Goal: Task Accomplishment & Management: Manage account settings

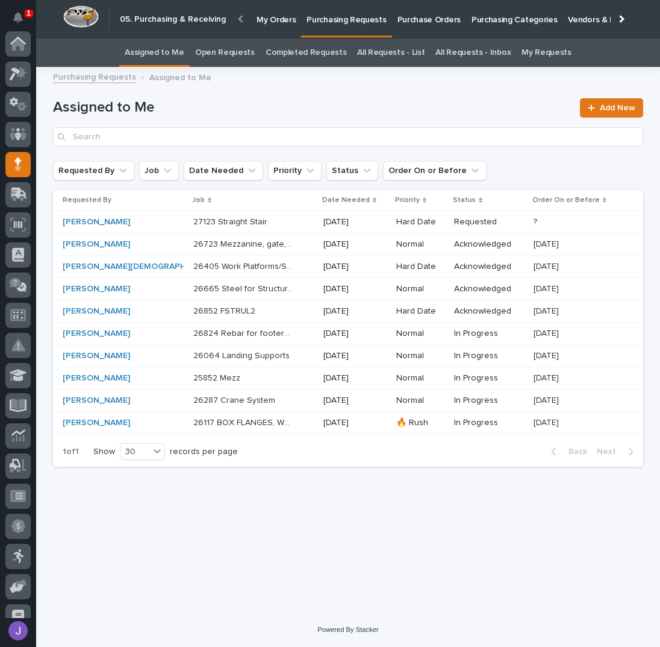
scroll to position [121, 0]
click at [282, 219] on div "27123 Straight Stair 27123 Straight Stair" at bounding box center [253, 222] width 121 height 20
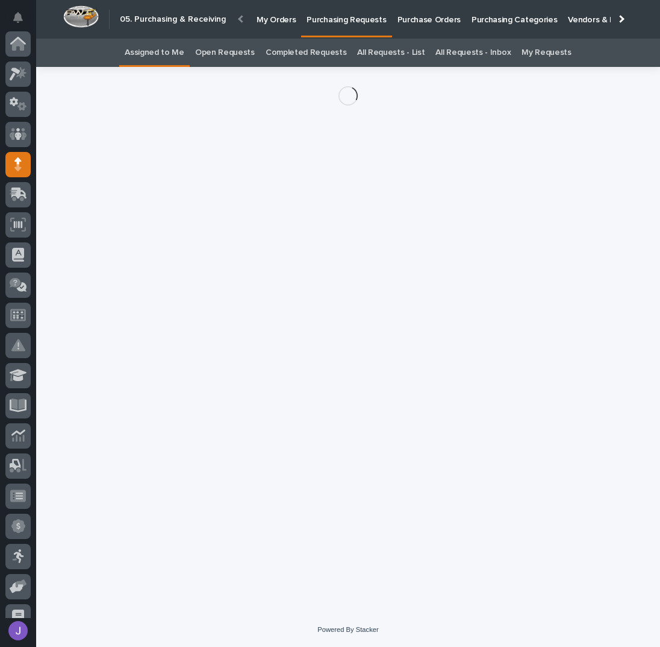
scroll to position [121, 0]
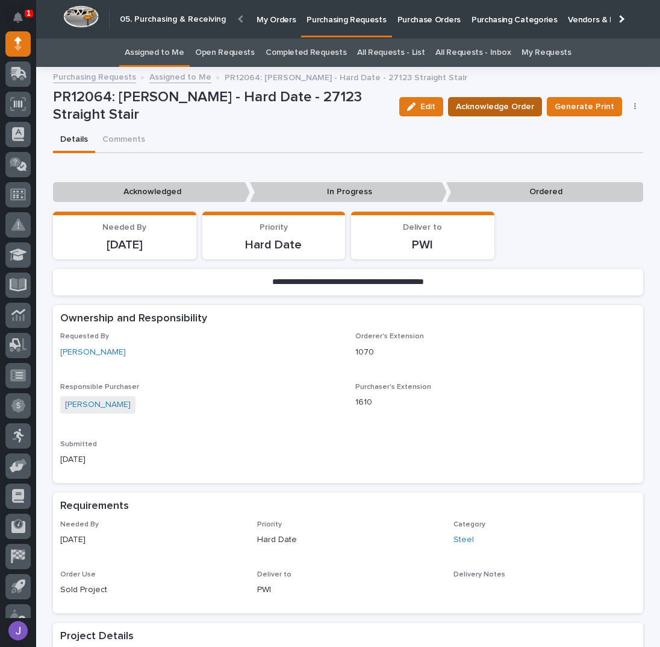
click at [482, 108] on span "Acknowledge Order" at bounding box center [495, 106] width 78 height 14
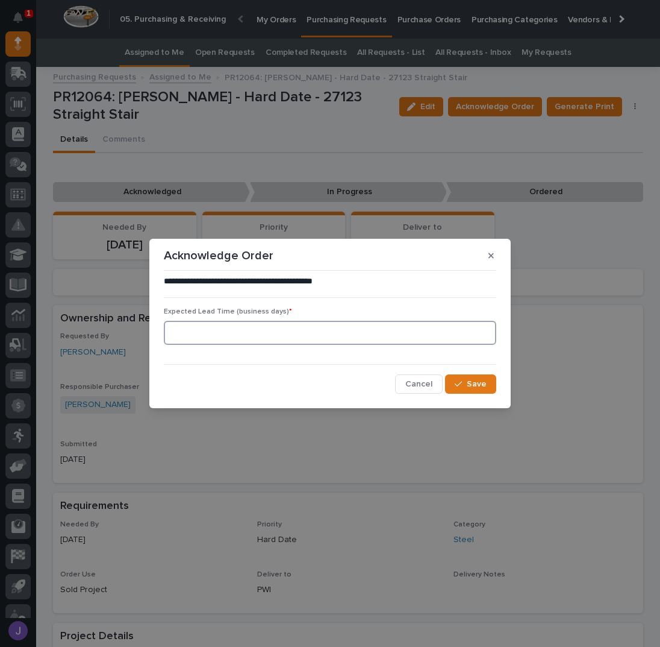
click at [293, 341] on input at bounding box center [330, 333] width 333 height 24
type input "0"
click at [476, 381] on span "Save" at bounding box center [477, 383] width 20 height 11
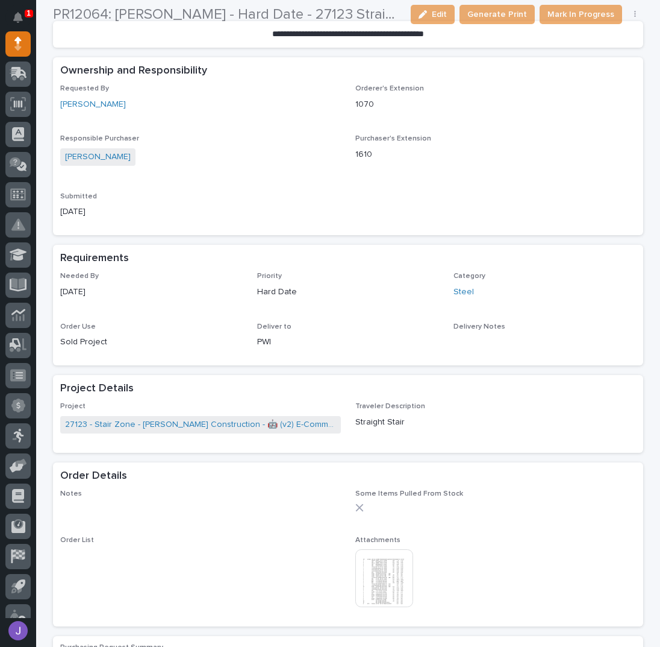
scroll to position [321, 0]
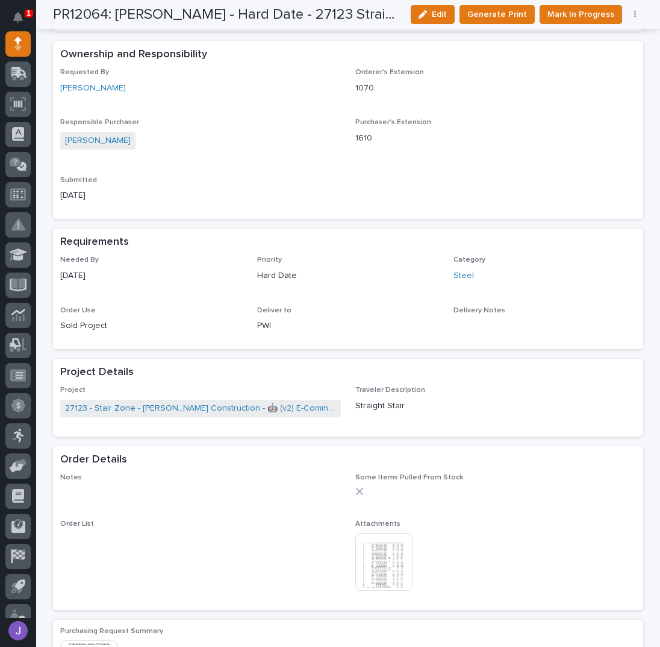
click at [390, 564] on img at bounding box center [384, 562] width 58 height 58
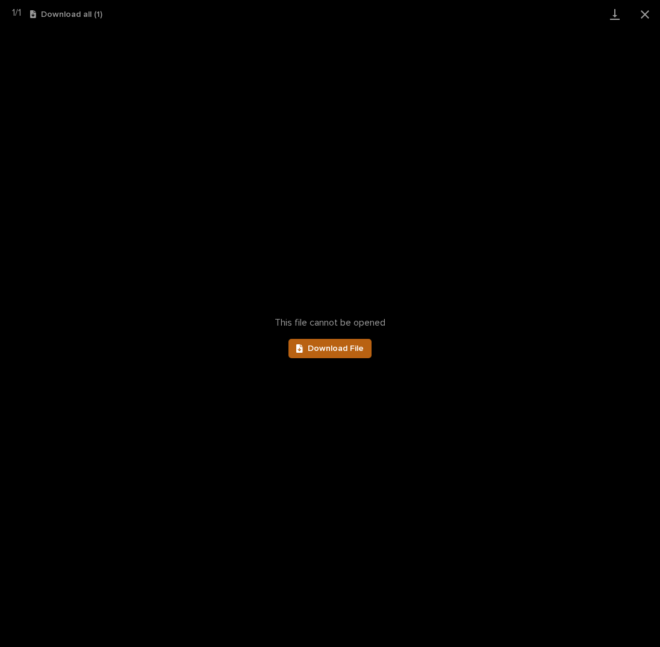
click at [345, 346] on span "Download File" at bounding box center [336, 348] width 56 height 8
click at [645, 16] on button "Close gallery" at bounding box center [645, 14] width 30 height 28
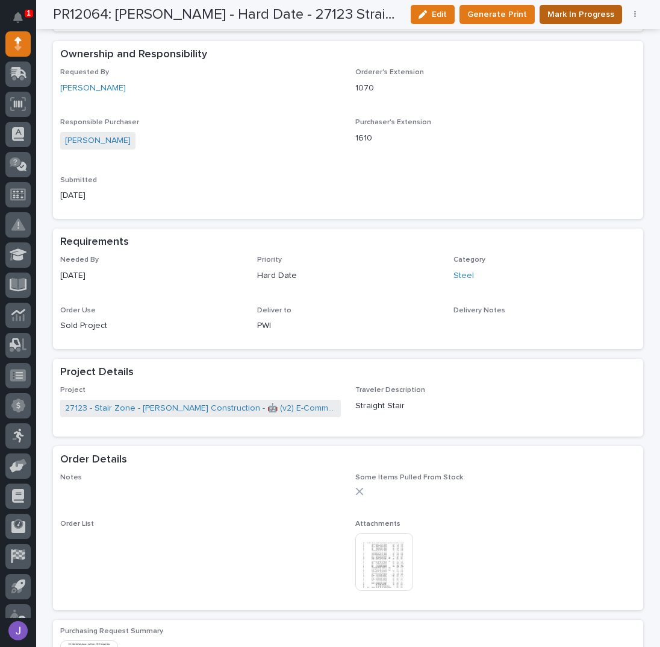
click at [569, 12] on span "Mark In Progress" at bounding box center [581, 14] width 67 height 14
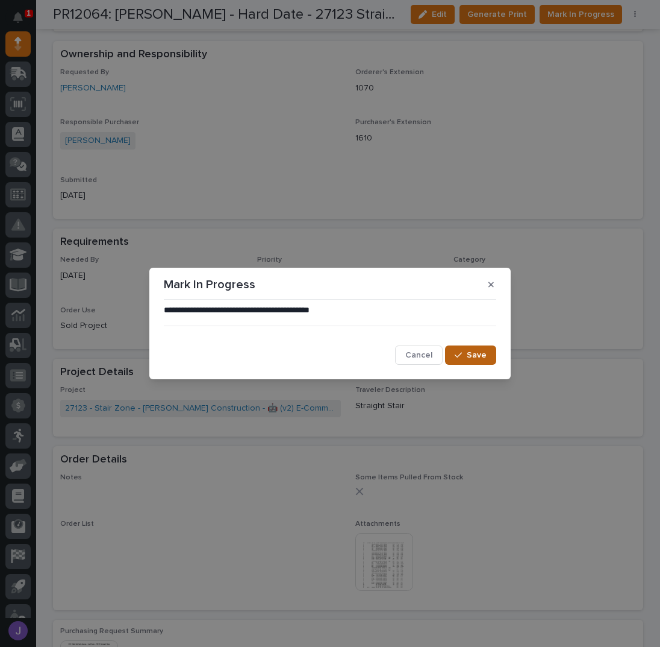
click at [464, 357] on div "button" at bounding box center [461, 355] width 12 height 8
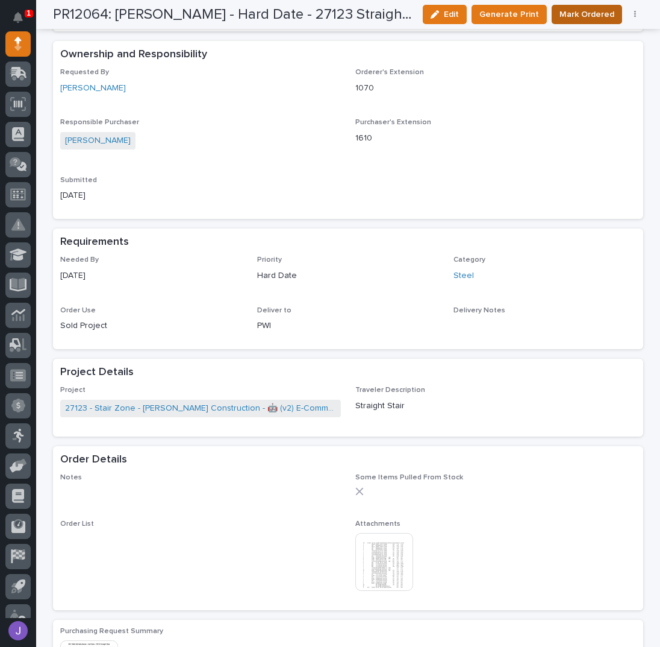
click at [595, 10] on span "Mark Ordered" at bounding box center [587, 14] width 55 height 14
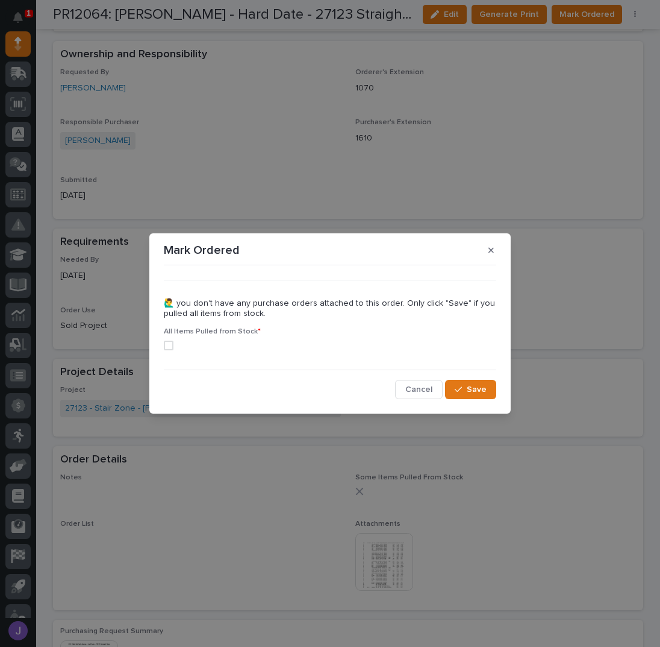
click at [172, 347] on span at bounding box center [169, 345] width 10 height 10
click at [490, 393] on button "Save" at bounding box center [470, 389] width 51 height 19
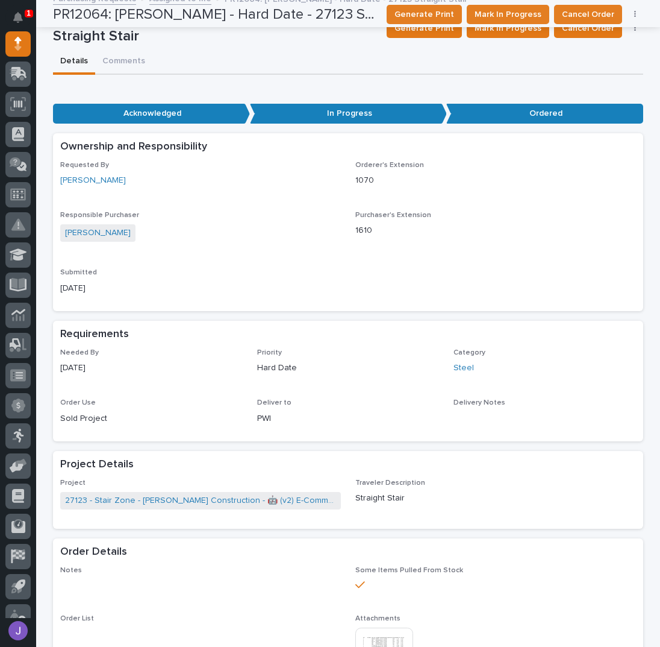
scroll to position [0, 0]
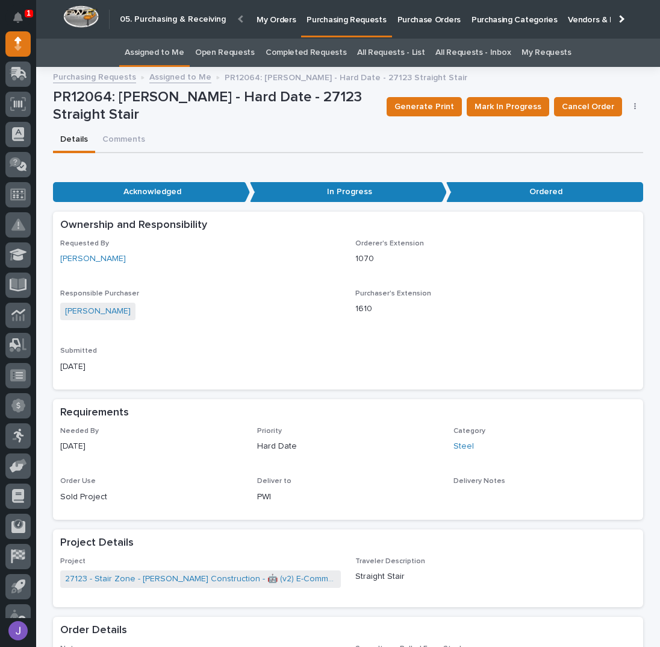
click at [155, 50] on link "Assigned to Me" at bounding box center [155, 53] width 60 height 28
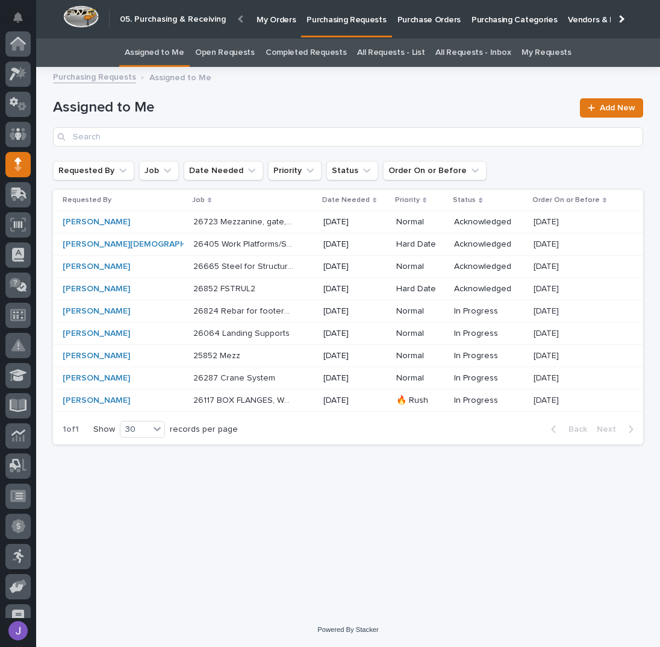
scroll to position [121, 0]
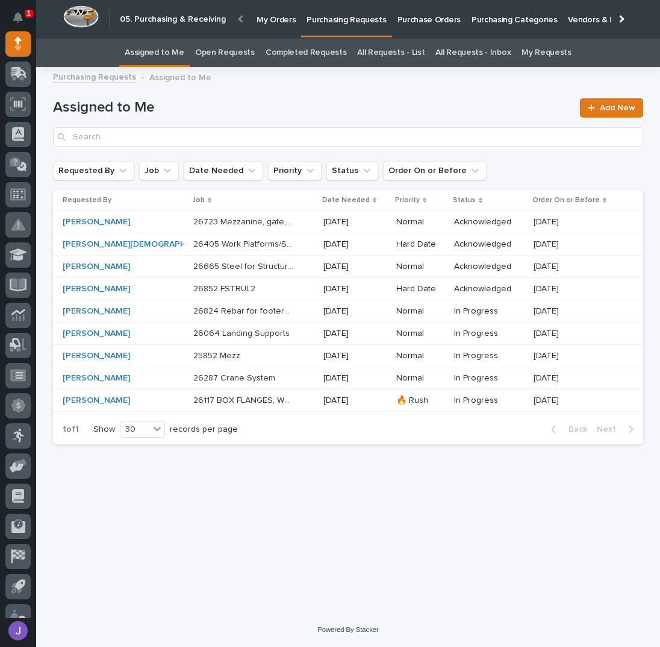
click at [270, 308] on div "26824 Rebar for footers - steel 26824 Rebar for footers - steel" at bounding box center [253, 311] width 121 height 20
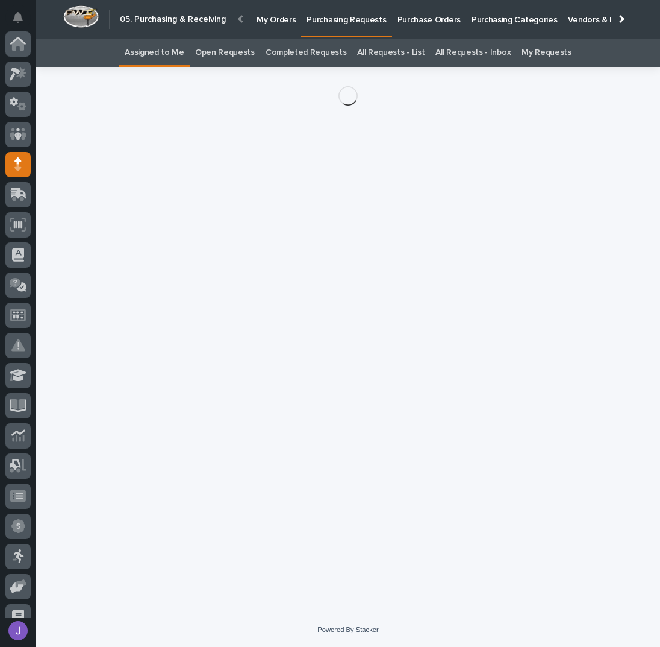
scroll to position [121, 0]
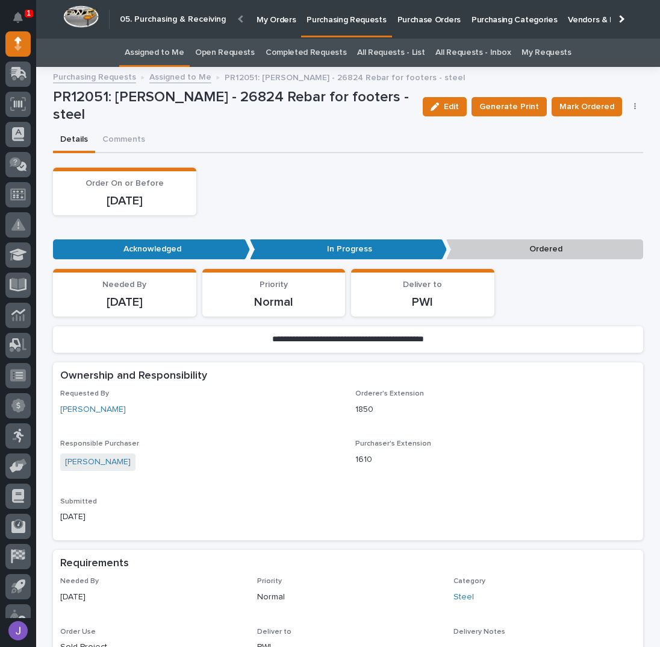
click at [417, 14] on p "Purchase Orders" at bounding box center [429, 12] width 63 height 25
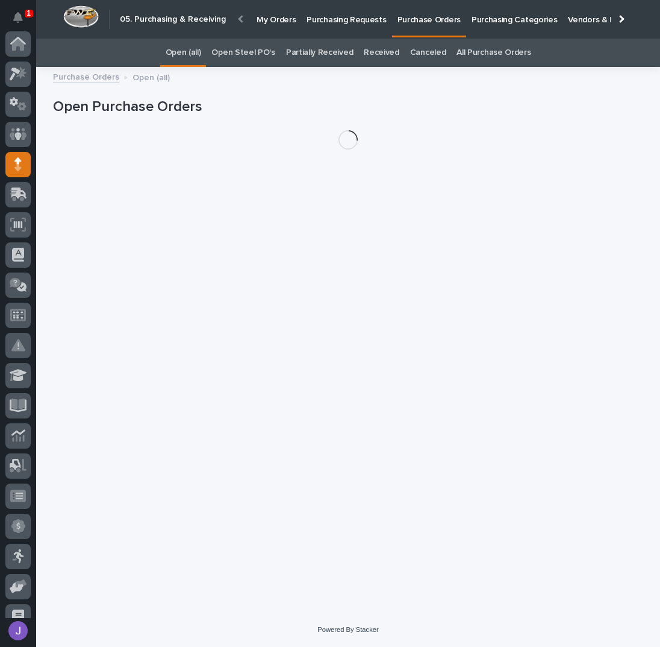
scroll to position [121, 0]
click at [251, 55] on link "Open Steel PO's" at bounding box center [242, 53] width 63 height 28
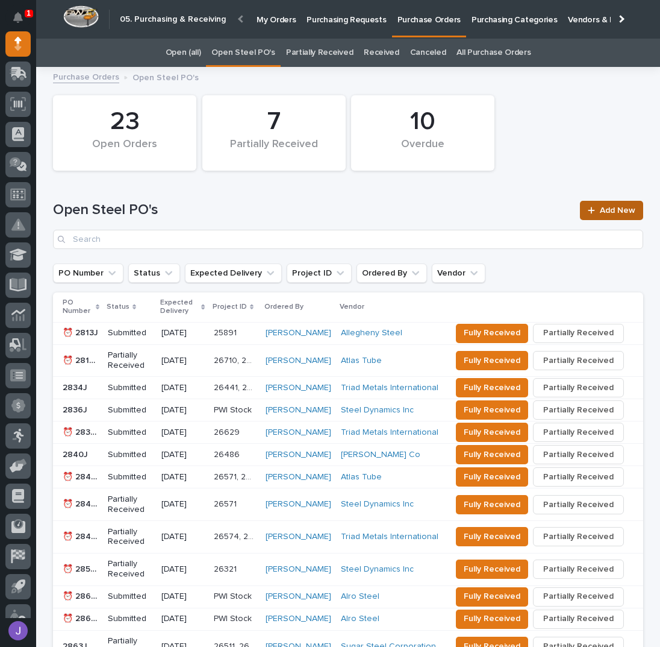
click at [626, 210] on span "Add New" at bounding box center [618, 210] width 36 height 8
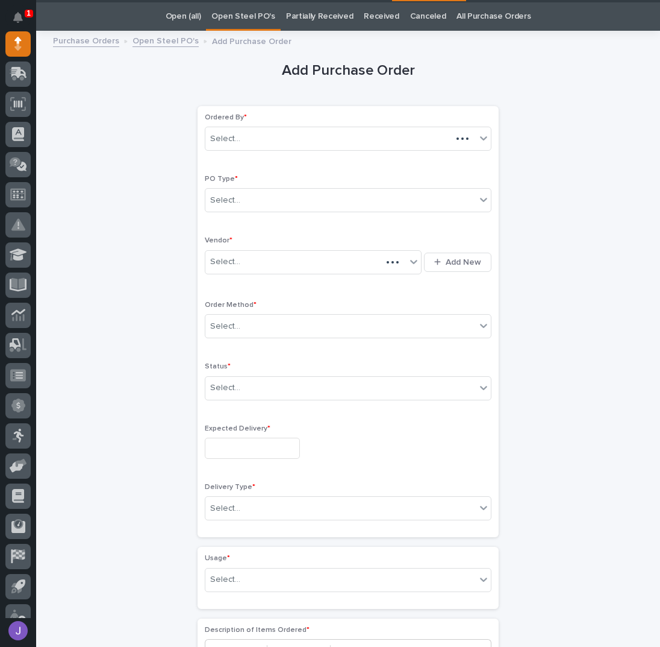
scroll to position [38, 0]
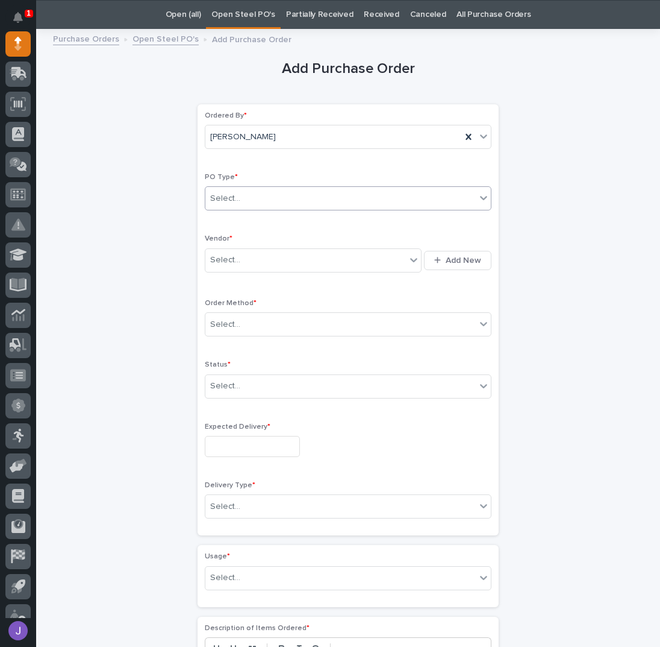
click at [234, 201] on div "Select..." at bounding box center [225, 198] width 30 height 13
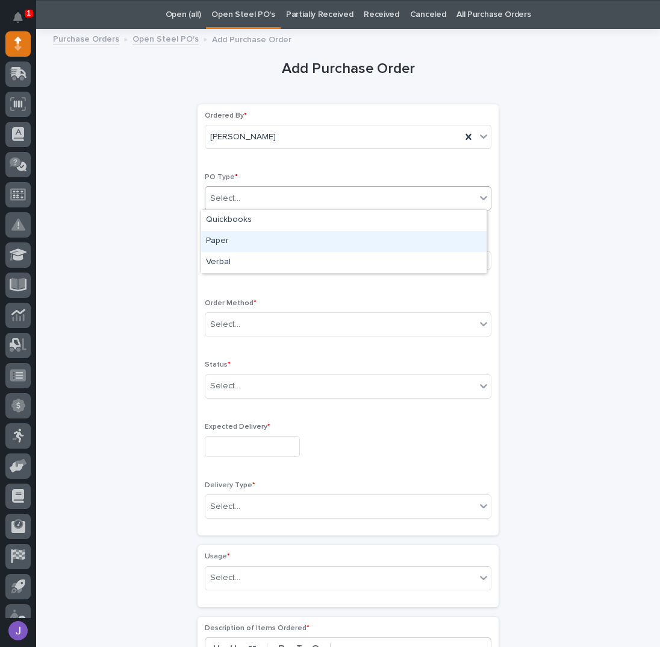
click at [235, 234] on div "Paper" at bounding box center [344, 241] width 286 height 21
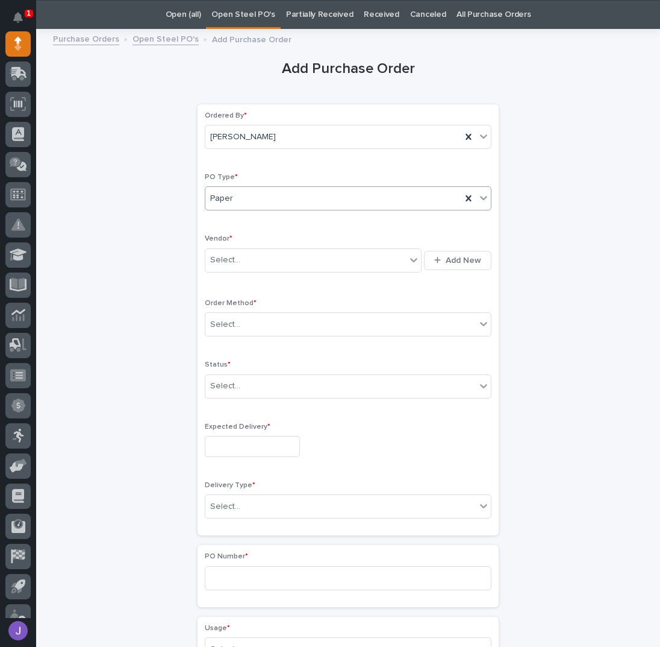
click at [242, 195] on div "Paper" at bounding box center [333, 199] width 256 height 20
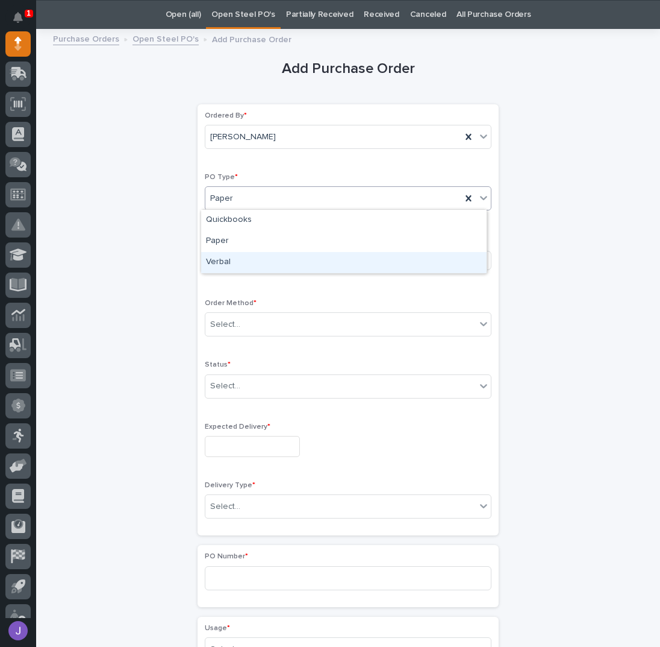
drag, startPoint x: 237, startPoint y: 249, endPoint x: 231, endPoint y: 263, distance: 15.7
click at [231, 263] on div "Verbal" at bounding box center [344, 262] width 286 height 21
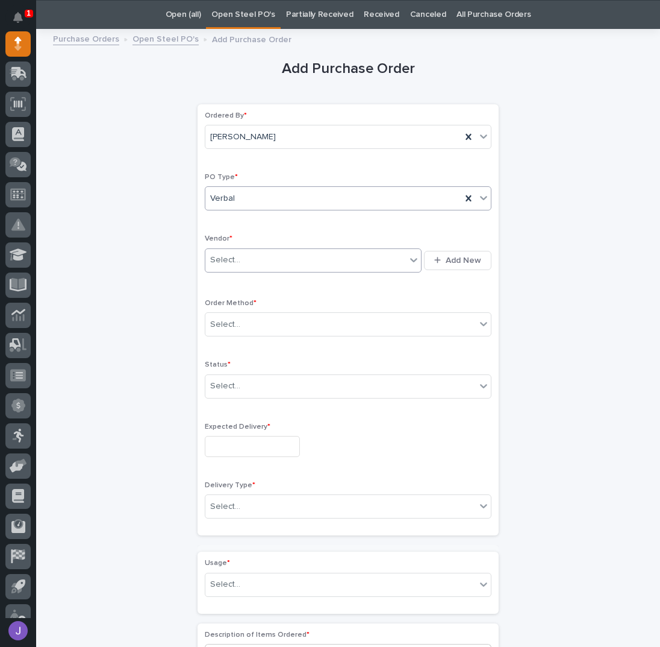
click at [246, 266] on div "Select..." at bounding box center [305, 260] width 201 height 20
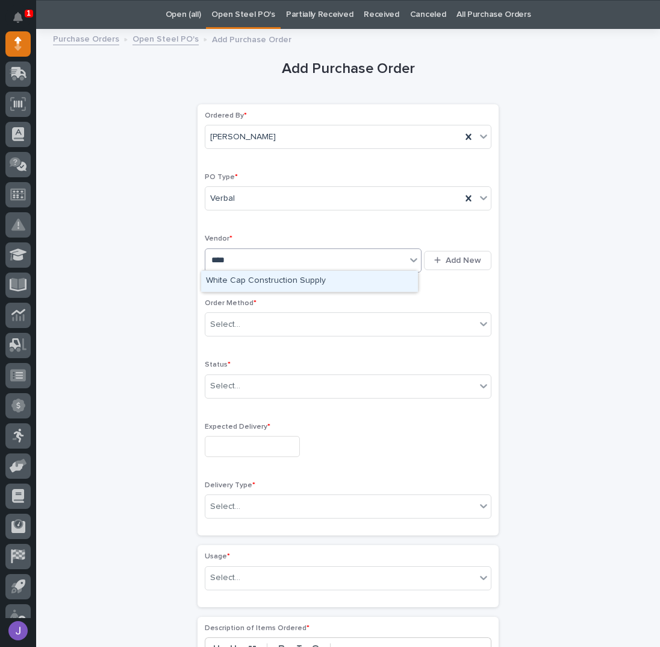
type input "*****"
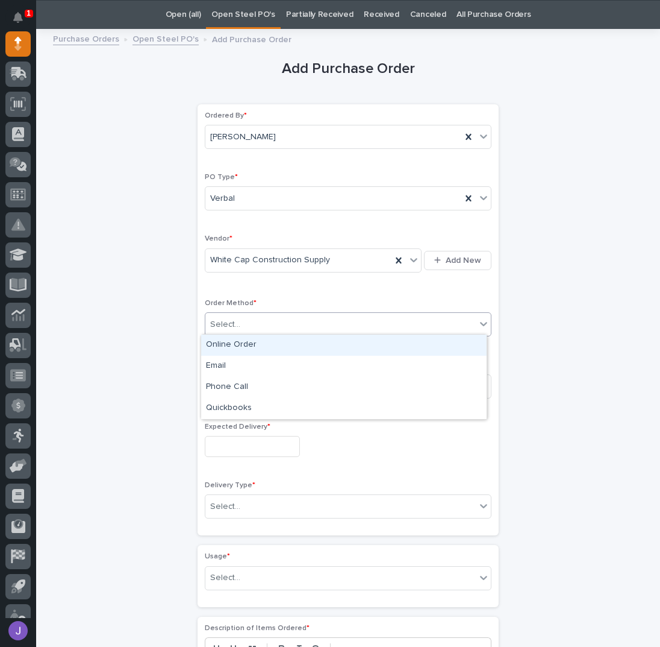
click at [255, 326] on div "Select..." at bounding box center [340, 325] width 271 height 20
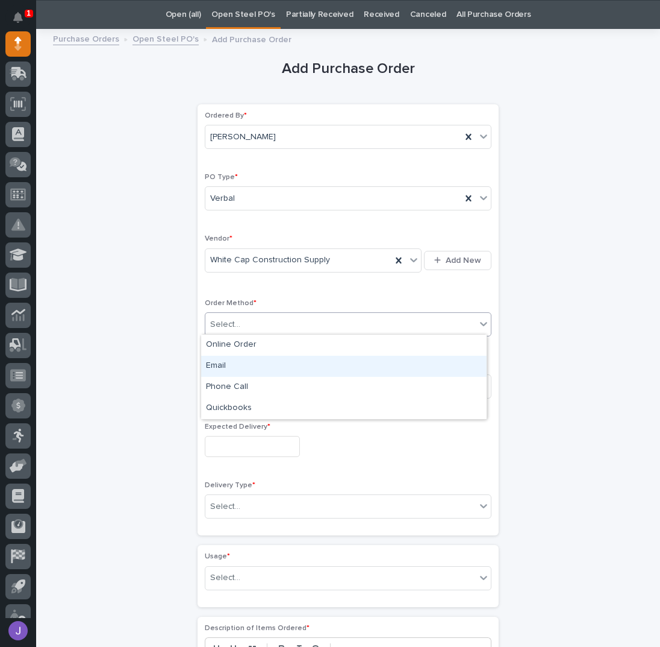
click at [234, 367] on div "Email" at bounding box center [344, 365] width 286 height 21
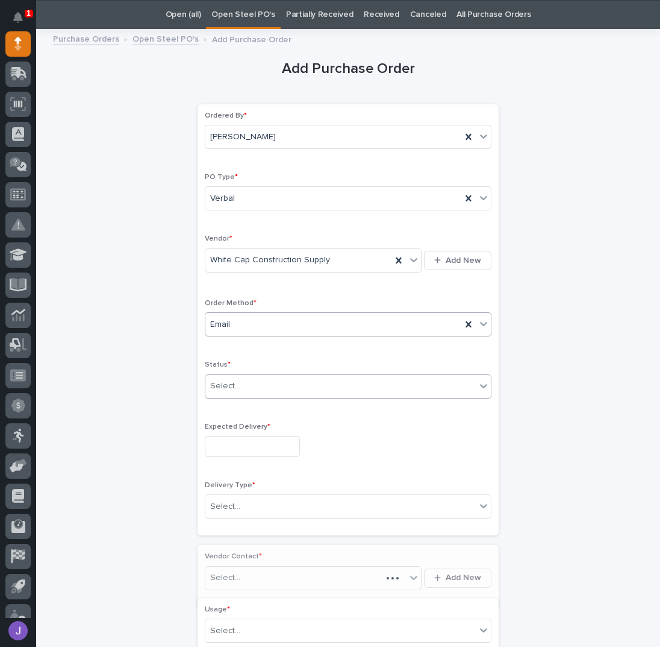
click at [243, 386] on div "Select..." at bounding box center [340, 386] width 271 height 20
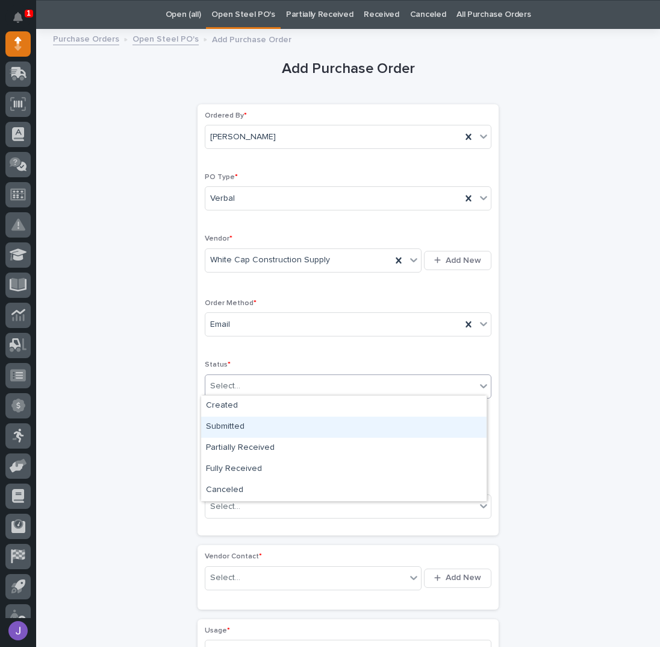
click at [242, 427] on div "Submitted" at bounding box center [344, 426] width 286 height 21
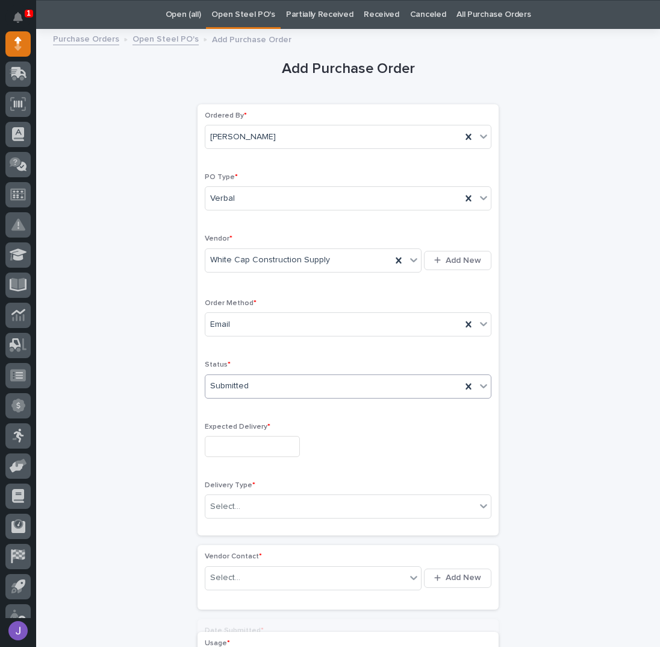
click at [240, 443] on input "text" at bounding box center [252, 446] width 95 height 21
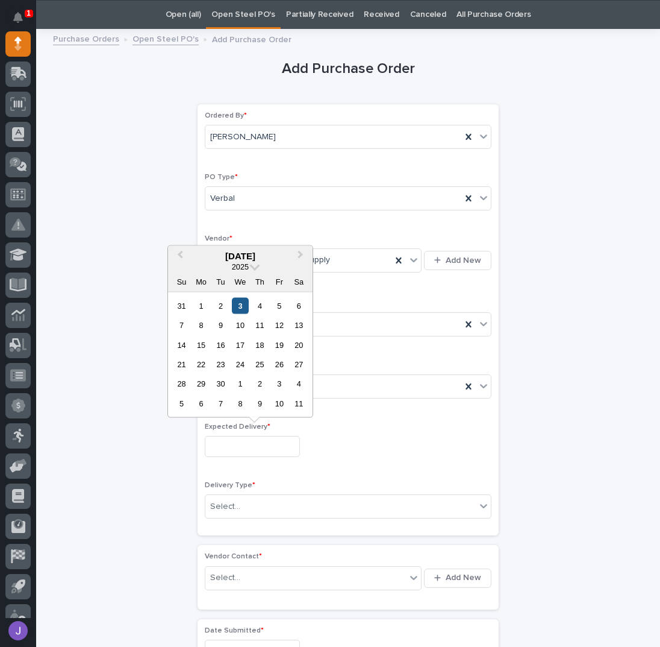
click at [240, 304] on div "3" at bounding box center [240, 305] width 16 height 16
type input "**********"
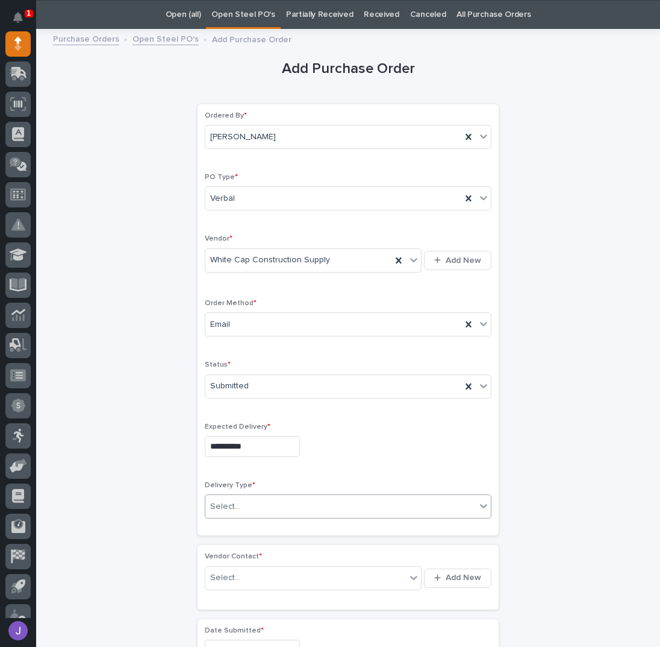
click at [251, 501] on div "Select..." at bounding box center [340, 506] width 271 height 20
click at [252, 545] on div "PWI Pickup" at bounding box center [344, 546] width 286 height 21
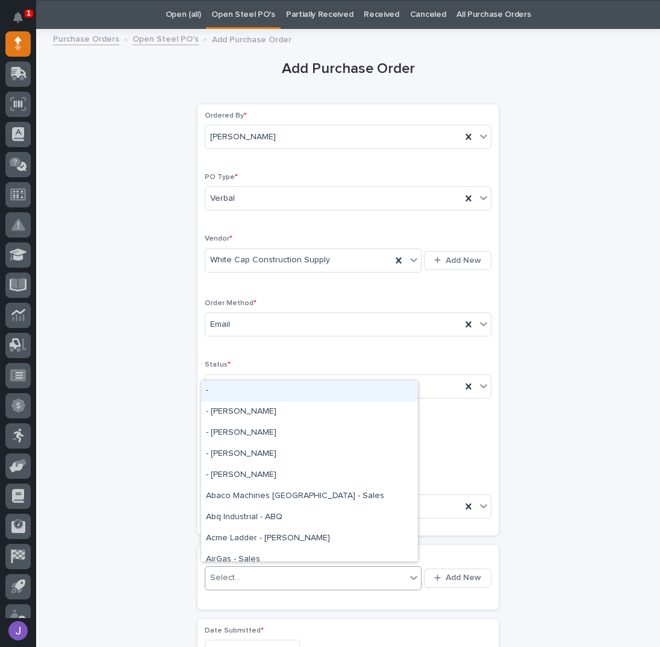
click at [239, 574] on div "Select..." at bounding box center [305, 578] width 201 height 20
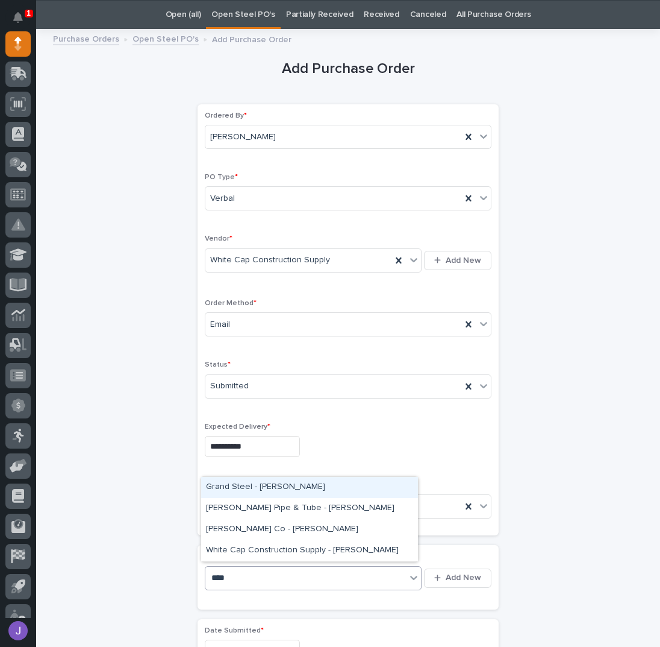
type input "*****"
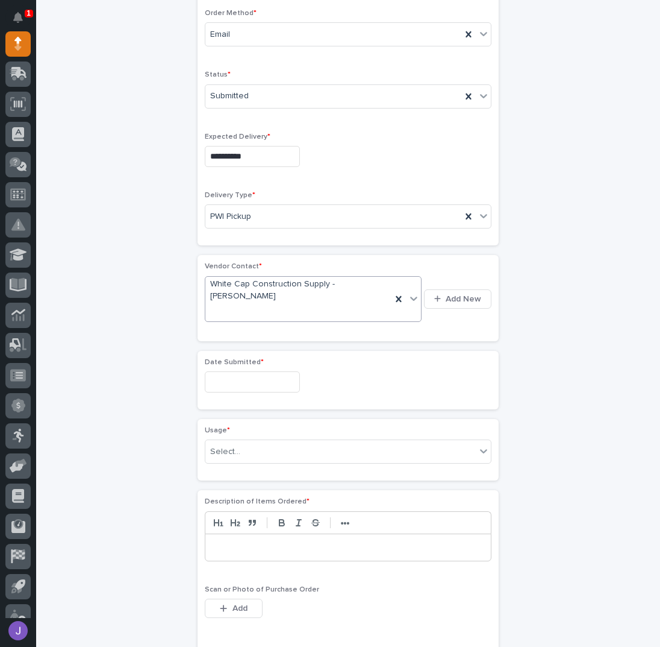
scroll to position [359, 0]
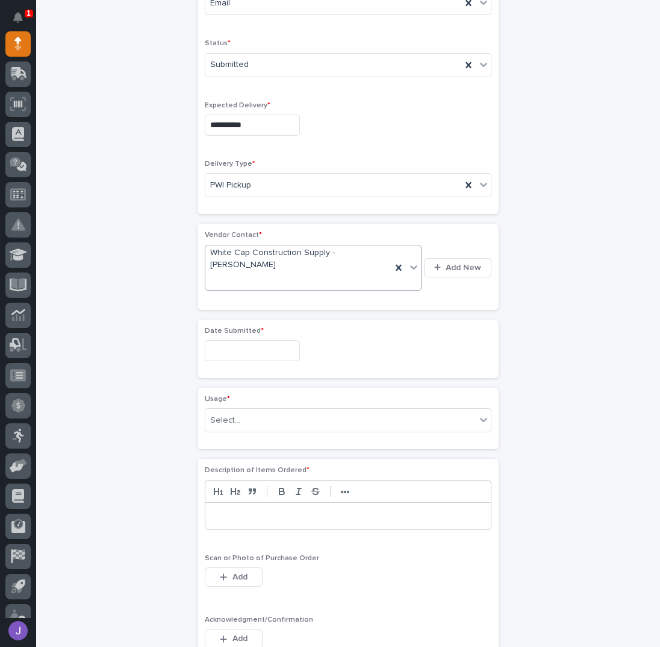
click at [254, 351] on input "text" at bounding box center [252, 350] width 95 height 21
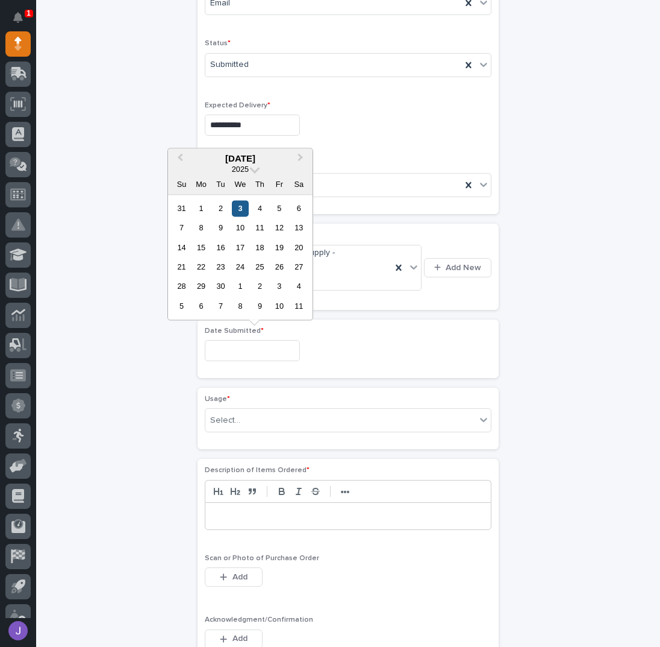
click at [243, 207] on div "3" at bounding box center [240, 208] width 16 height 16
type input "**********"
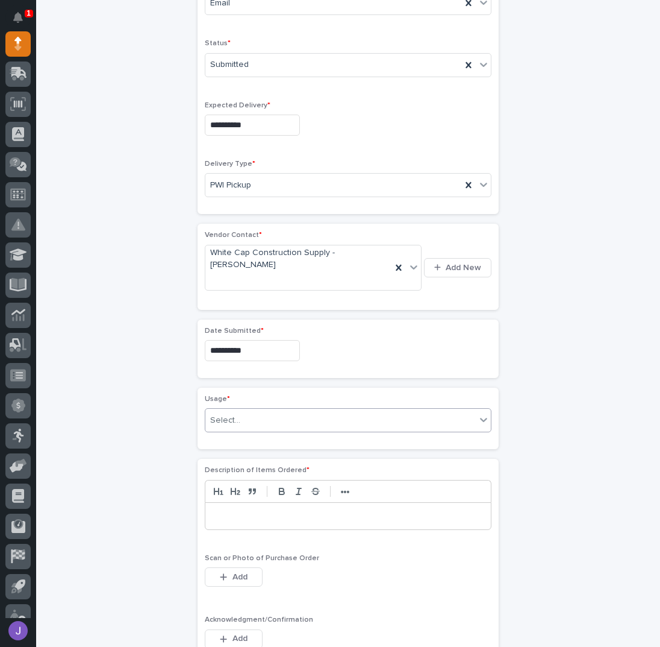
click at [241, 416] on div "Select..." at bounding box center [340, 420] width 271 height 20
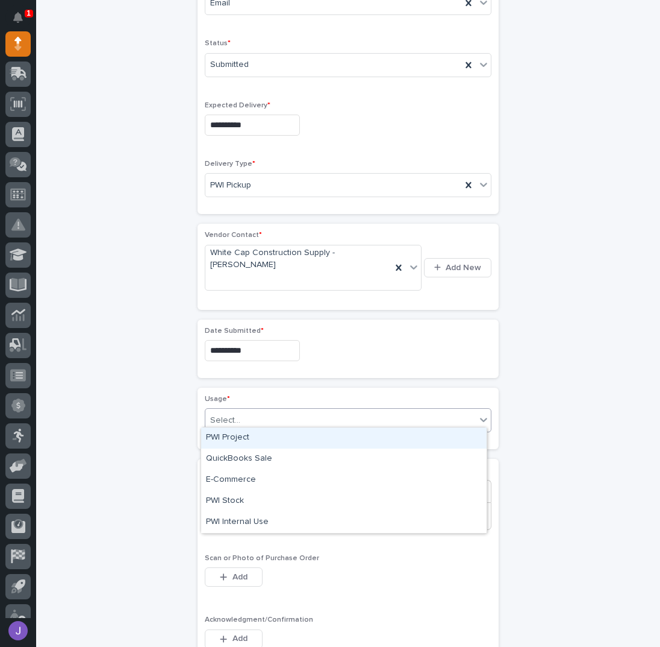
click at [237, 436] on div "PWI Project" at bounding box center [344, 437] width 286 height 21
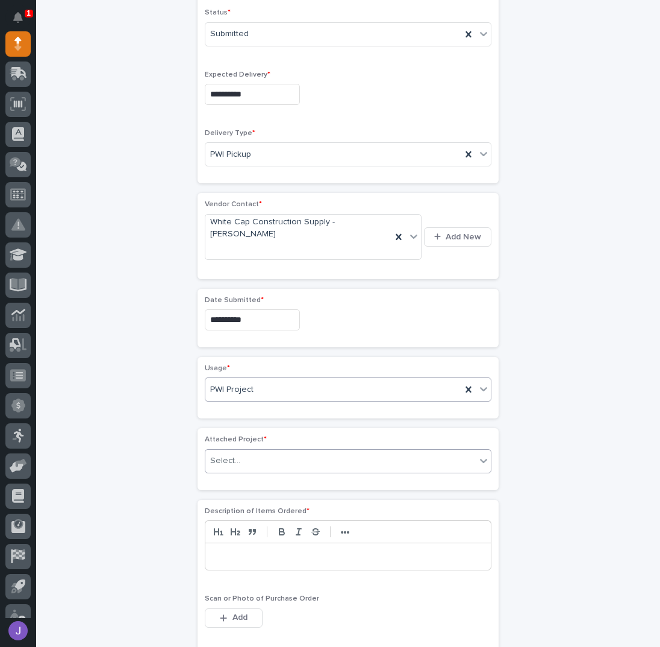
scroll to position [395, 0]
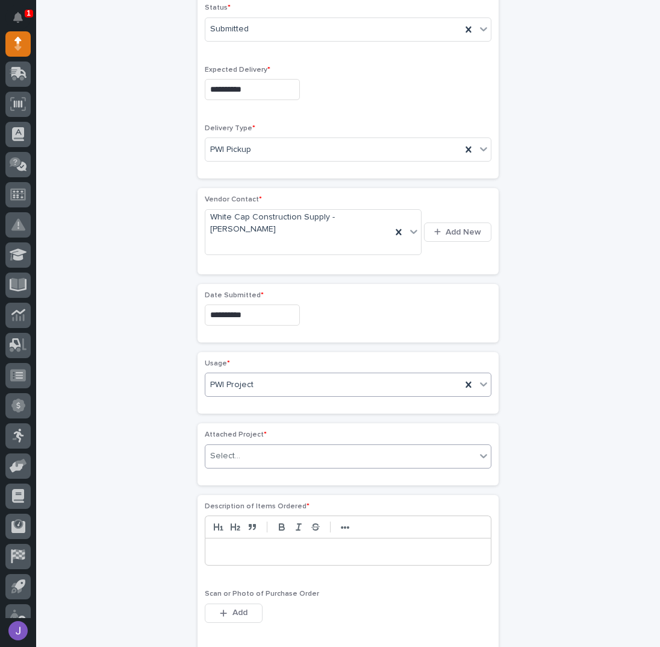
click at [234, 446] on div "Select..." at bounding box center [340, 456] width 271 height 20
type input "*****"
click at [251, 555] on div at bounding box center [348, 551] width 286 height 27
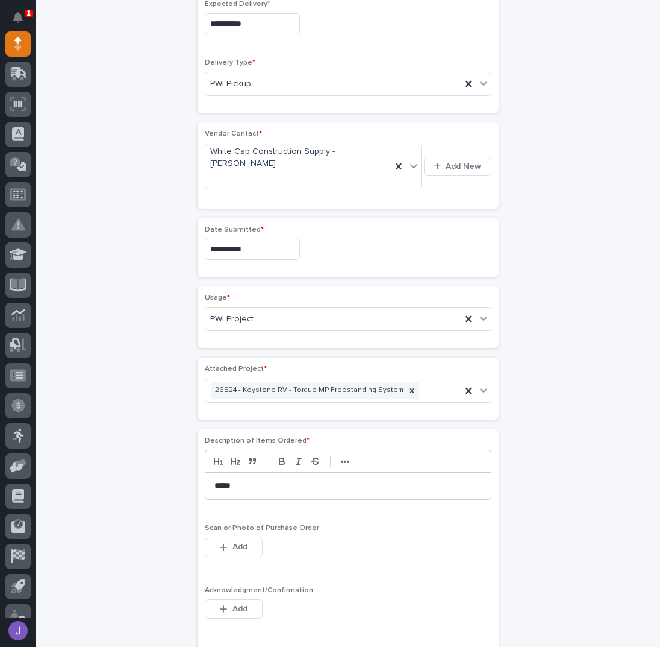
scroll to position [556, 0]
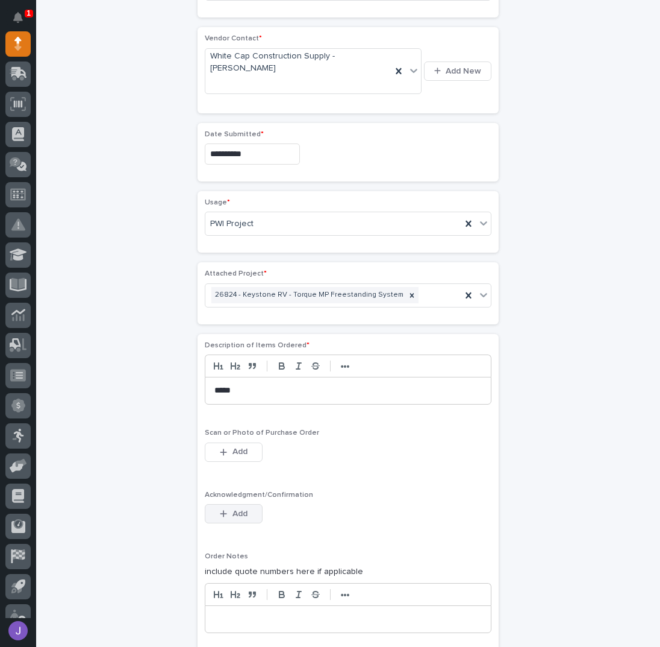
click at [236, 513] on button "Add" at bounding box center [234, 513] width 58 height 19
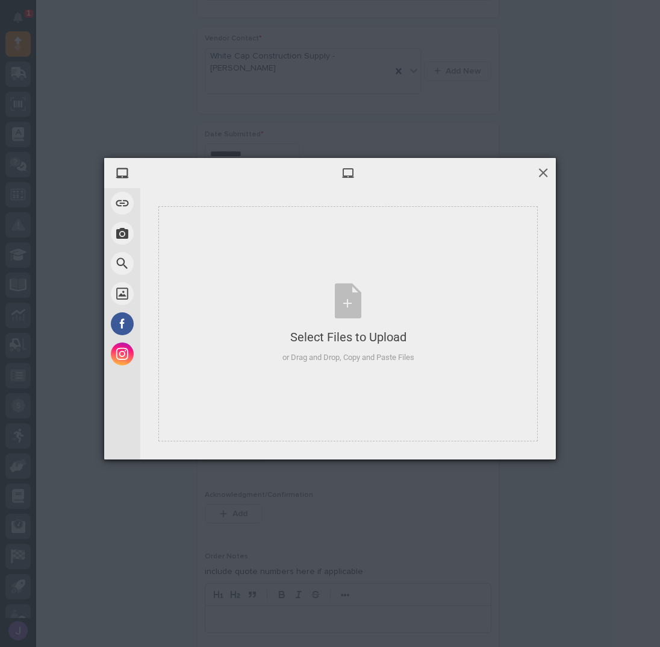
click at [545, 172] on span at bounding box center [543, 172] width 13 height 13
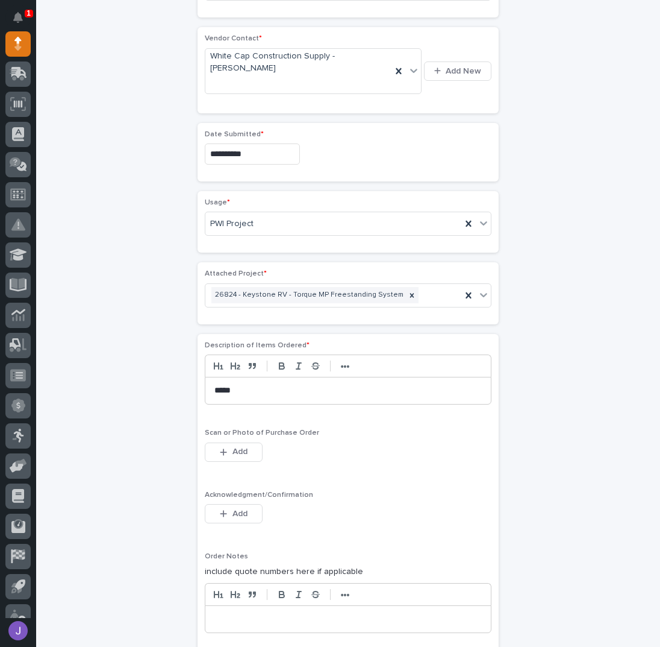
drag, startPoint x: 518, startPoint y: 268, endPoint x: 518, endPoint y: 275, distance: 6.6
click at [519, 269] on div "**********" at bounding box center [348, 165] width 590 height 1293
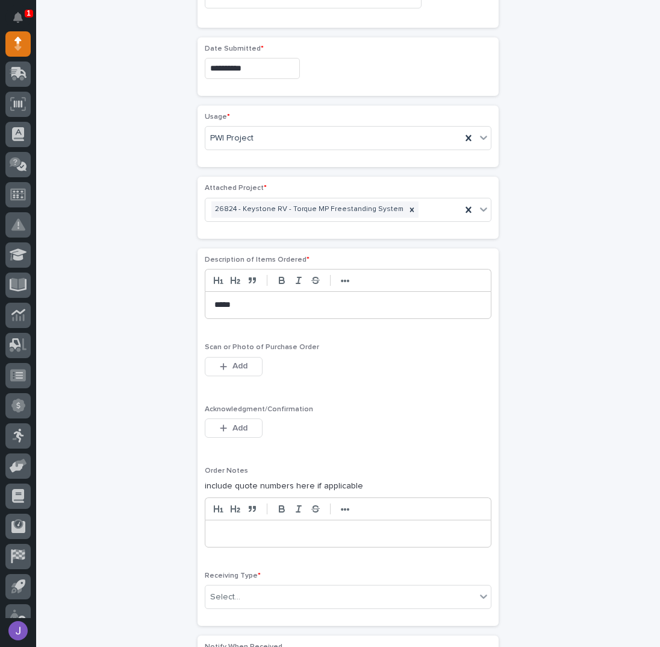
scroll to position [797, 0]
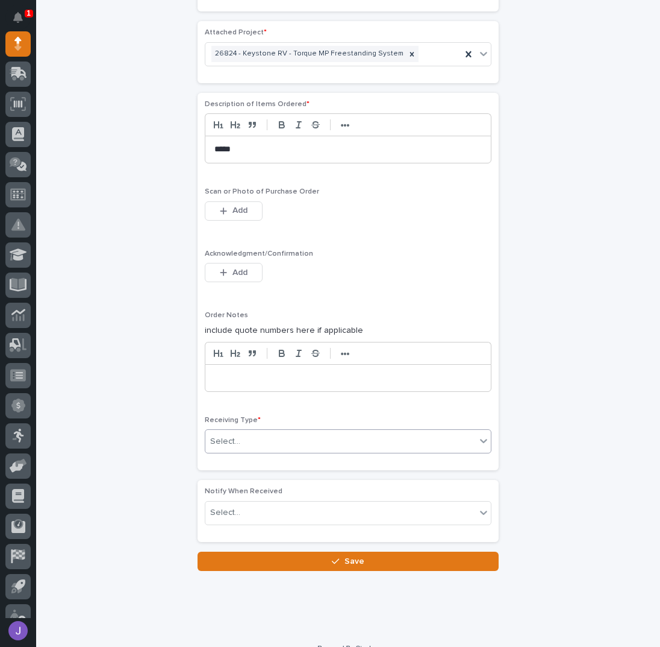
click at [249, 431] on div "Select..." at bounding box center [340, 441] width 271 height 20
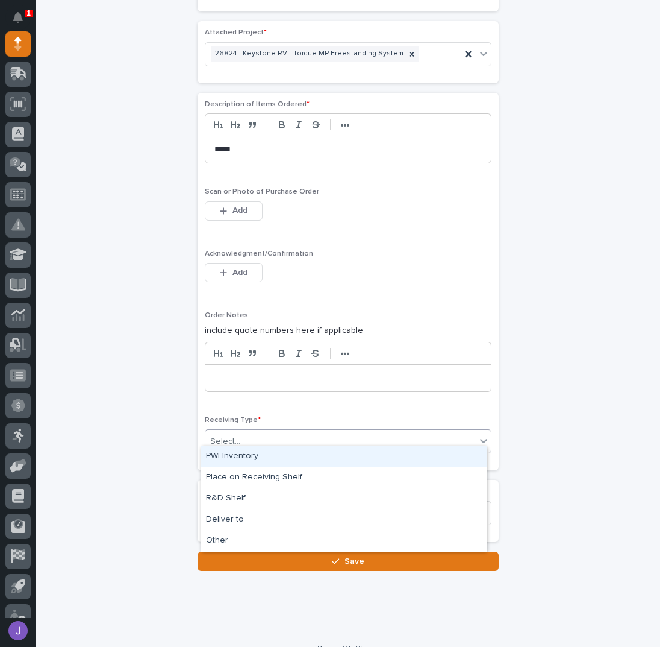
click at [243, 462] on div "PWI Inventory" at bounding box center [344, 456] width 286 height 21
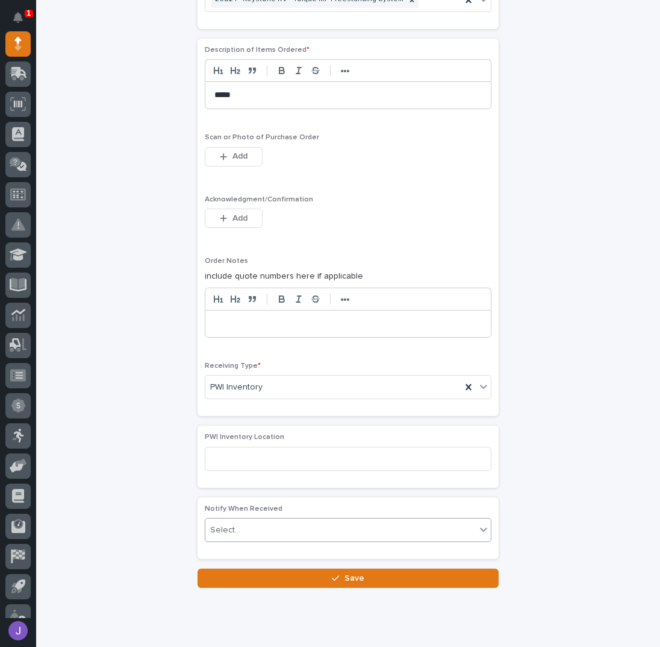
scroll to position [877, 0]
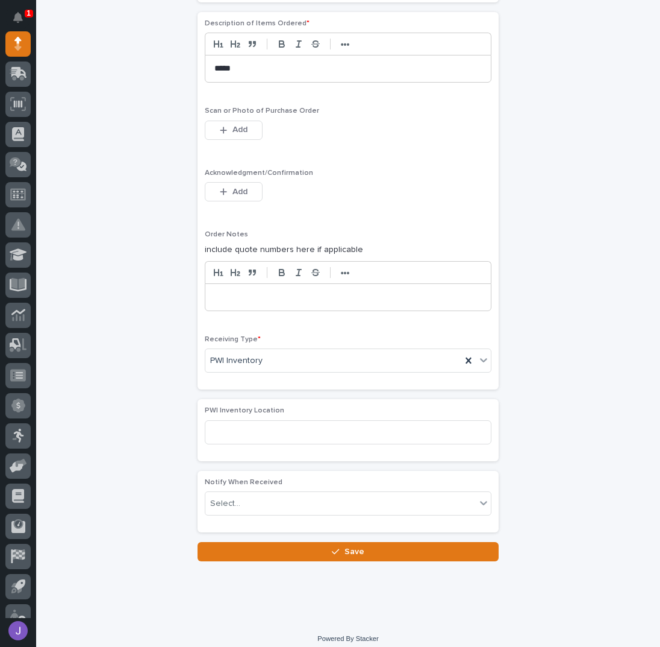
click at [307, 548] on button "Save" at bounding box center [348, 551] width 301 height 19
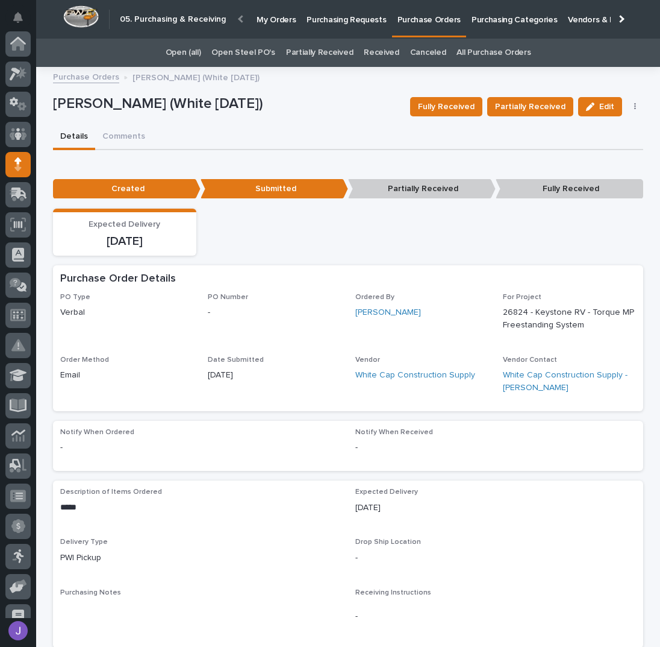
scroll to position [121, 0]
click at [327, 26] on link "Purchasing Requests" at bounding box center [346, 18] width 90 height 37
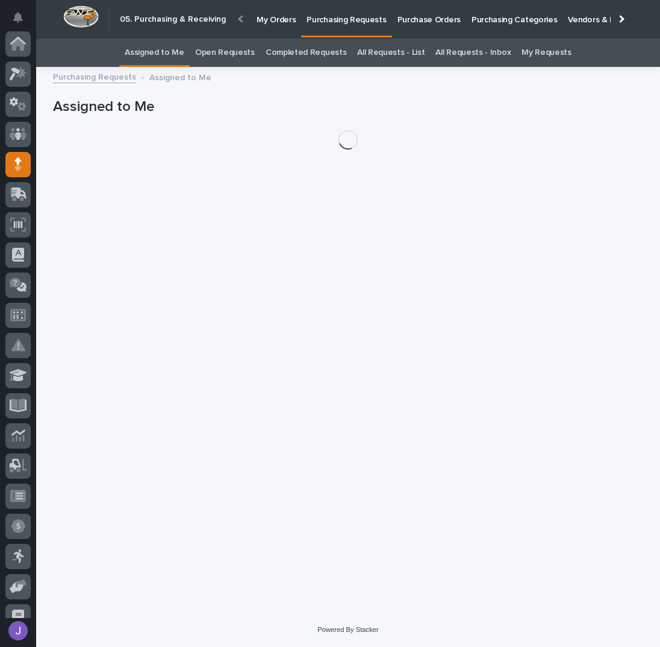
scroll to position [121, 0]
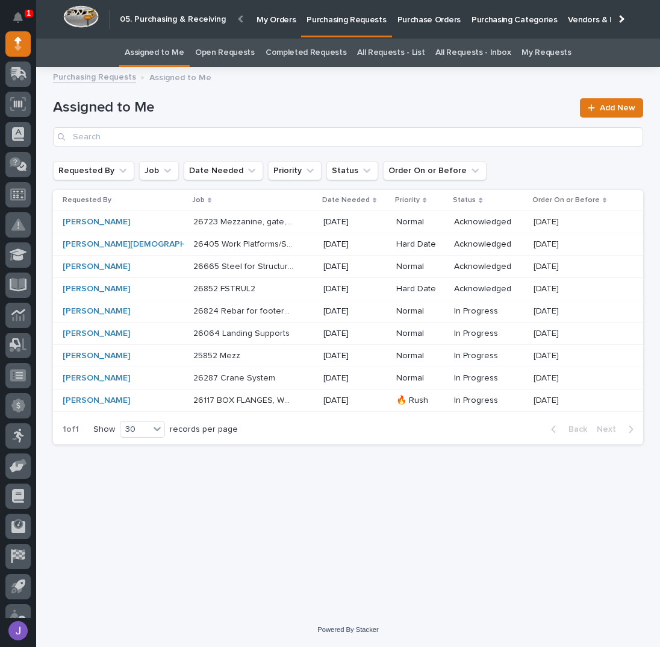
click at [256, 308] on p "26824 Rebar for footers - steel" at bounding box center [244, 310] width 103 height 13
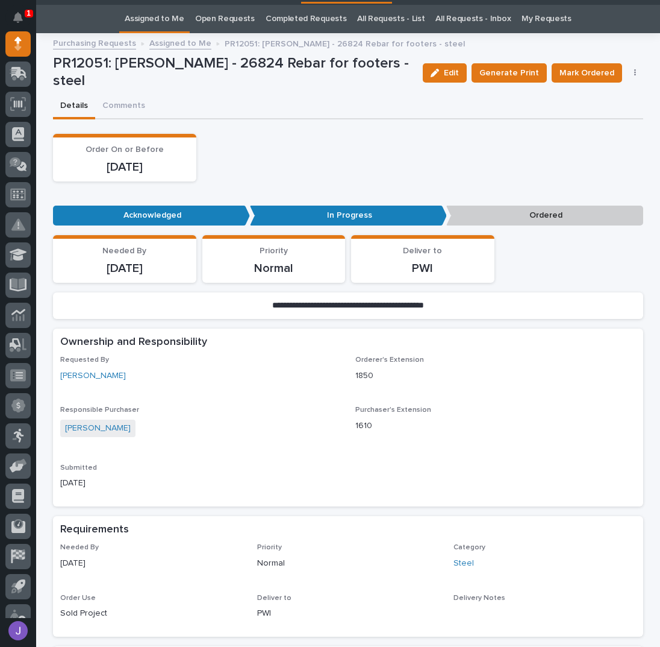
scroll to position [38, 0]
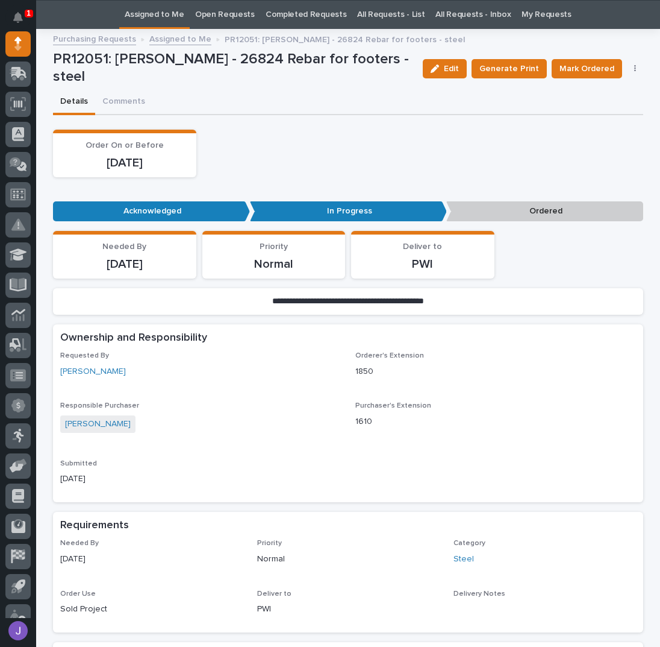
click at [628, 64] on button "button" at bounding box center [635, 68] width 17 height 8
click at [600, 113] on span "Edit Linked PO's" at bounding box center [596, 112] width 61 height 14
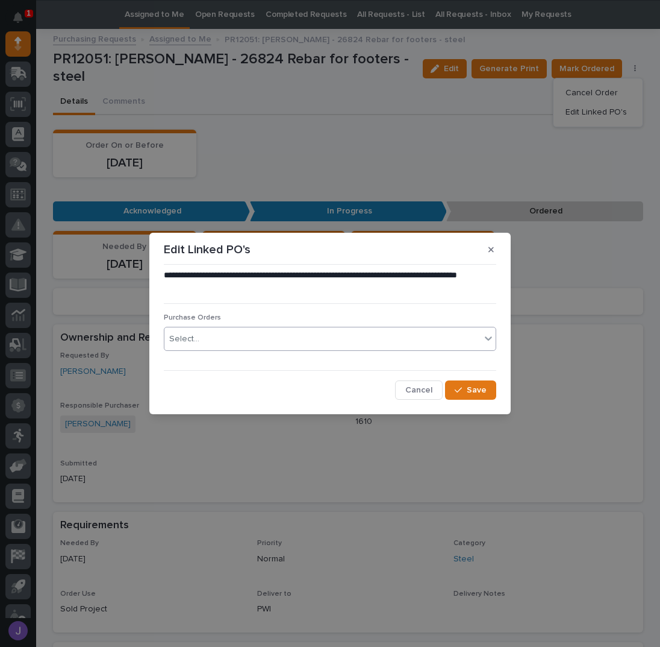
click at [263, 339] on div "Select..." at bounding box center [322, 339] width 316 height 20
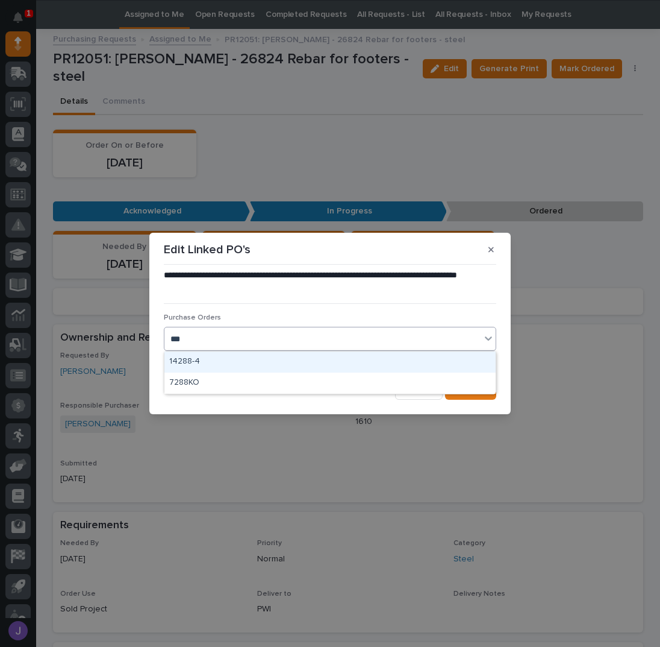
type input "****"
click at [497, 249] on button "button" at bounding box center [491, 249] width 20 height 19
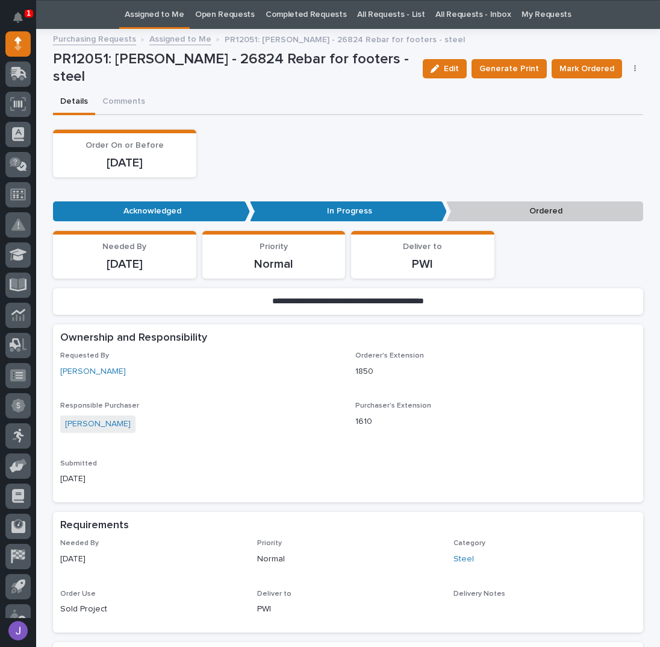
scroll to position [0, 0]
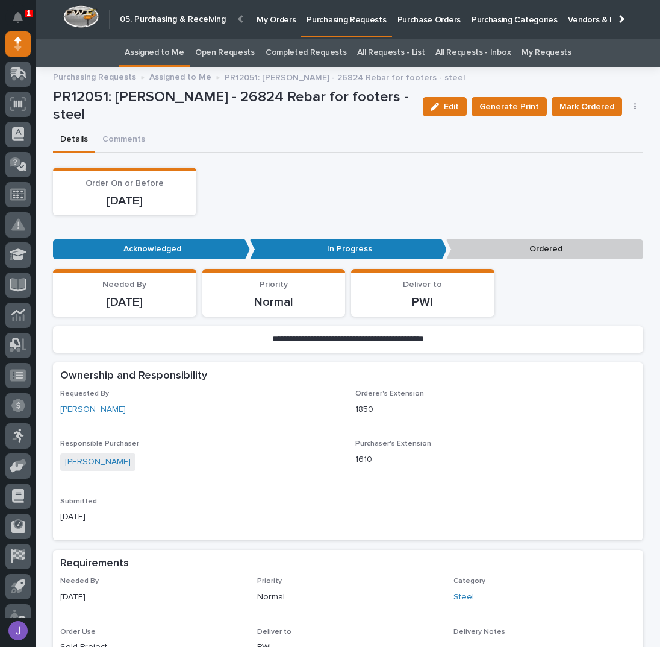
click at [425, 16] on p "Purchase Orders" at bounding box center [429, 12] width 63 height 25
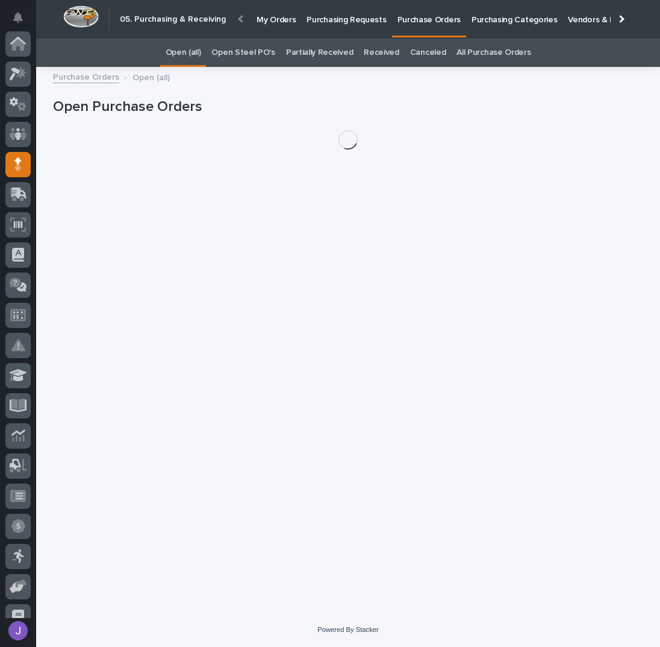
scroll to position [121, 0]
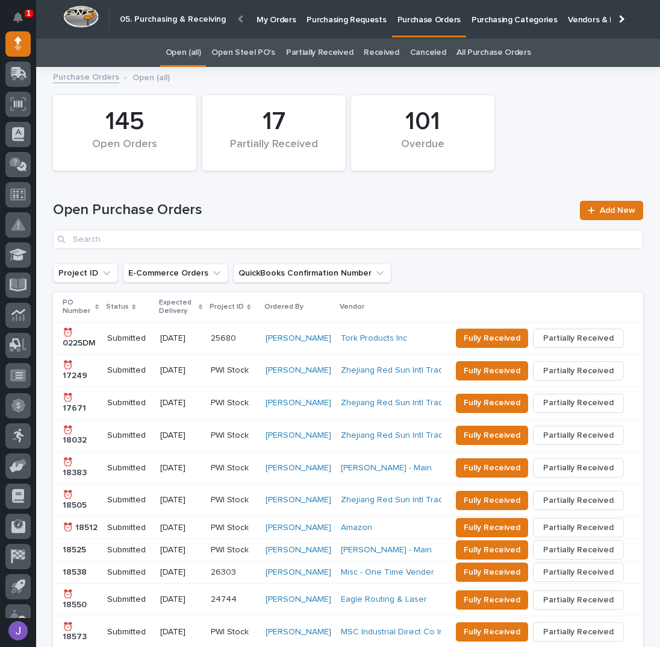
click at [255, 48] on link "Open Steel PO's" at bounding box center [242, 53] width 63 height 28
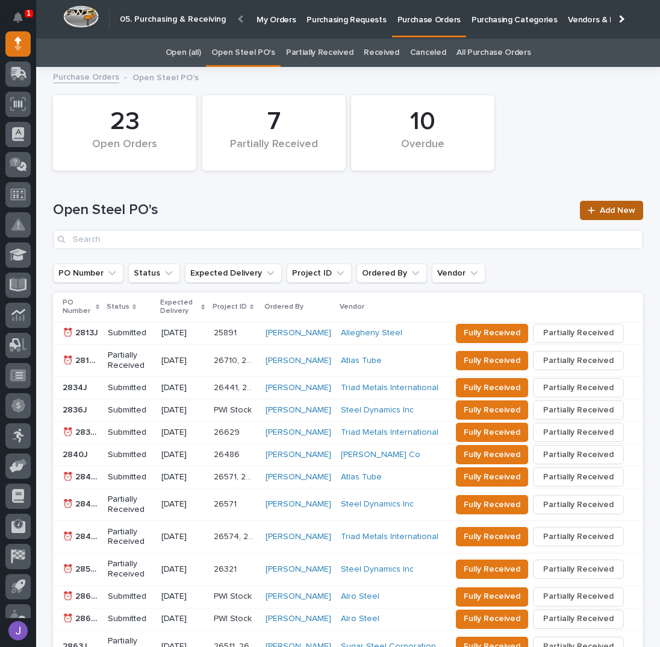
click at [609, 213] on span "Add New" at bounding box center [618, 210] width 36 height 8
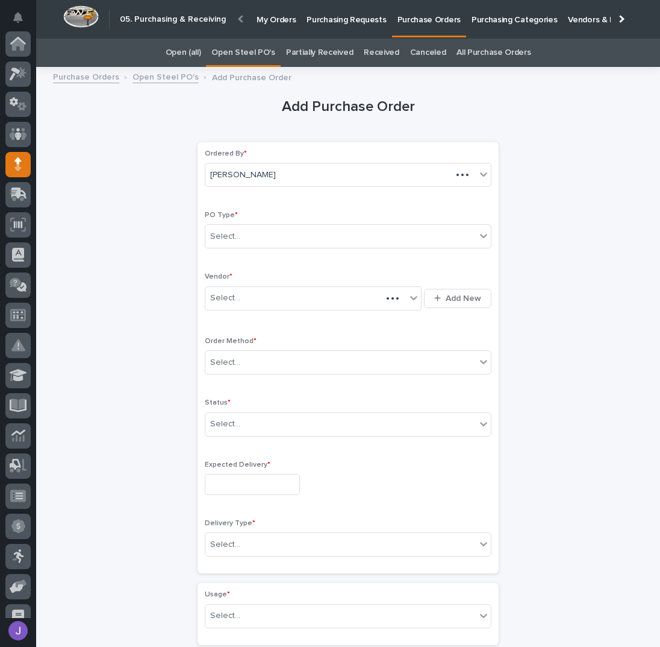
scroll to position [121, 0]
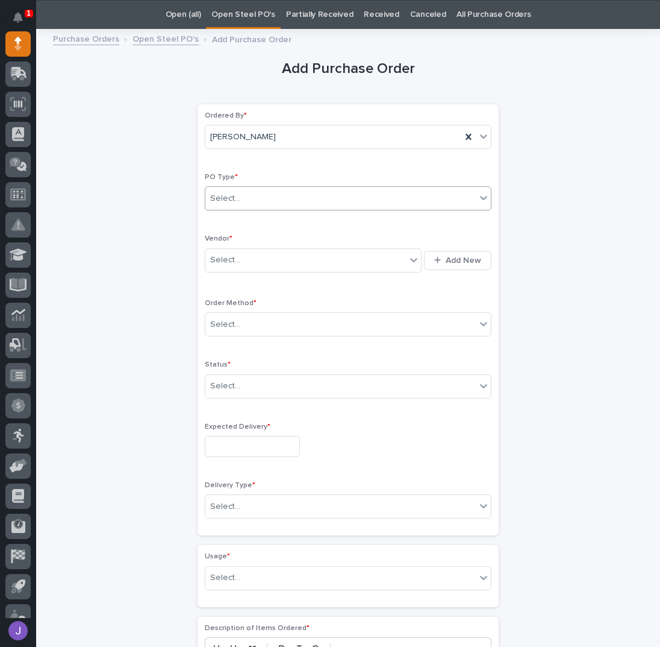
click at [275, 199] on div "Select..." at bounding box center [340, 199] width 271 height 20
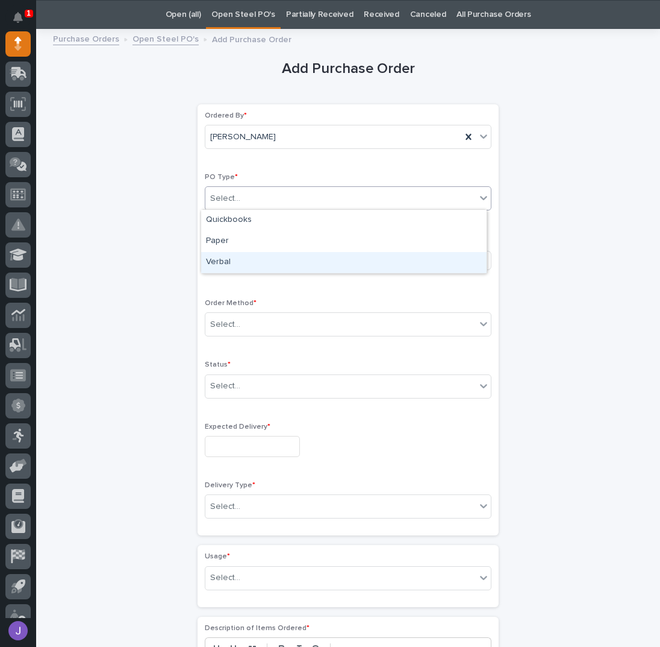
click at [230, 258] on div "Verbal" at bounding box center [344, 262] width 286 height 21
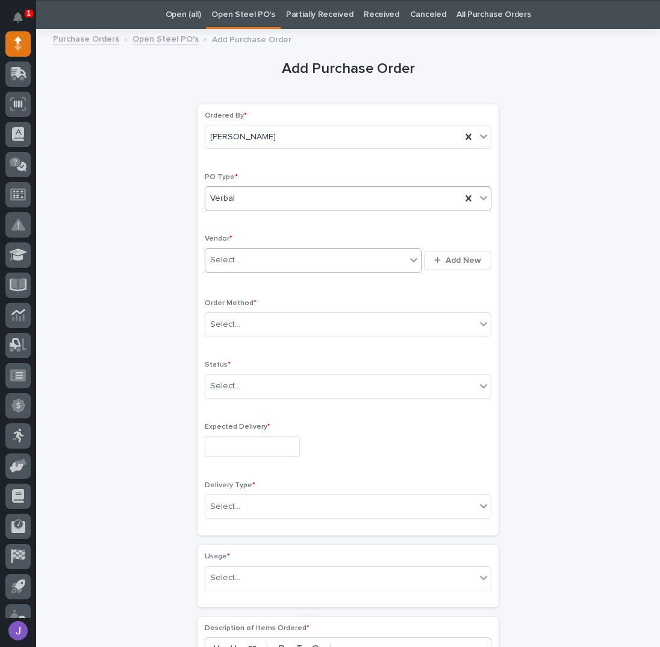
click at [226, 254] on div "Select..." at bounding box center [225, 260] width 30 height 13
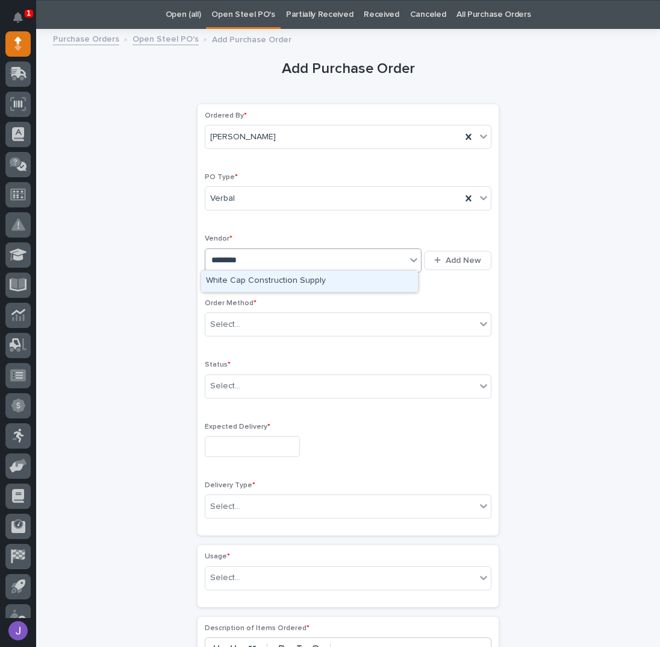
type input "*********"
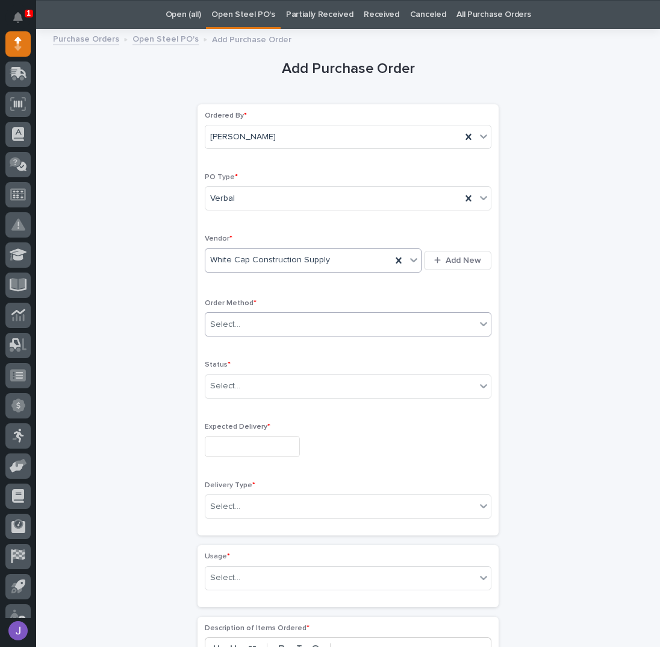
click at [239, 323] on div "Select..." at bounding box center [340, 325] width 271 height 20
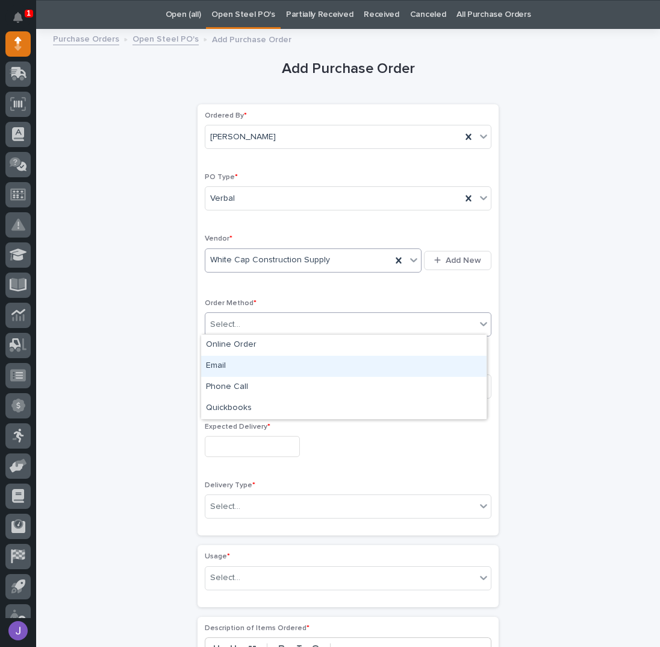
click at [226, 362] on div "Email" at bounding box center [344, 365] width 286 height 21
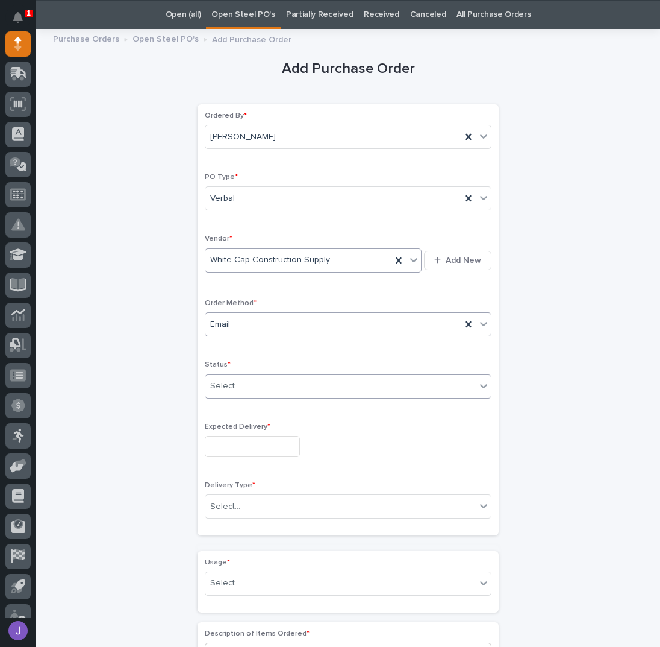
click at [234, 383] on div "Select..." at bounding box center [340, 386] width 271 height 20
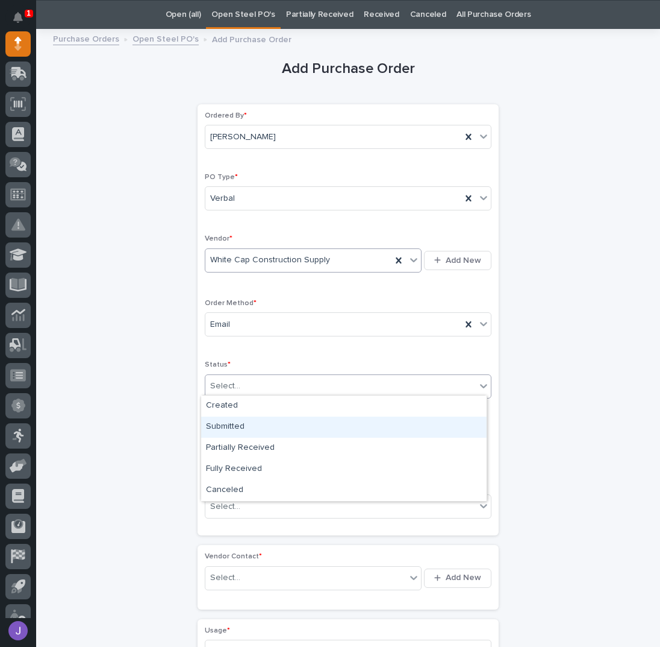
drag, startPoint x: 230, startPoint y: 415, endPoint x: 231, endPoint y: 424, distance: 8.5
click at [231, 422] on div "Submitted" at bounding box center [344, 426] width 286 height 21
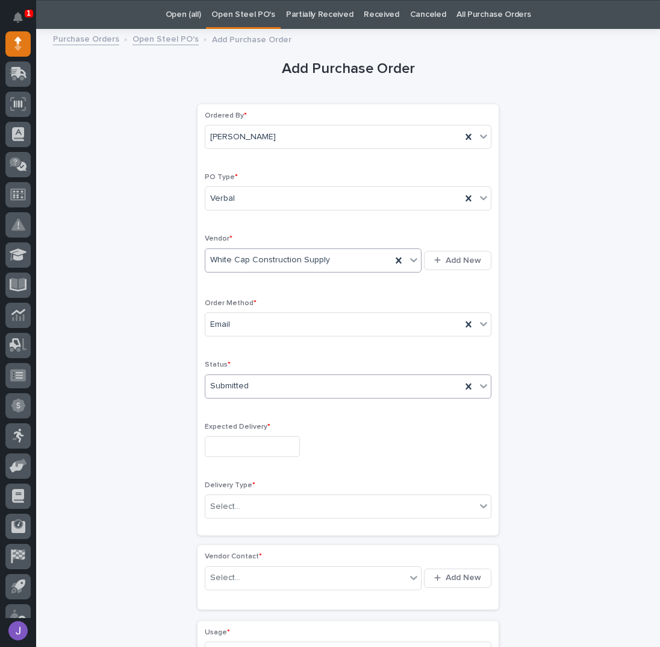
click at [233, 439] on input "text" at bounding box center [252, 446] width 95 height 21
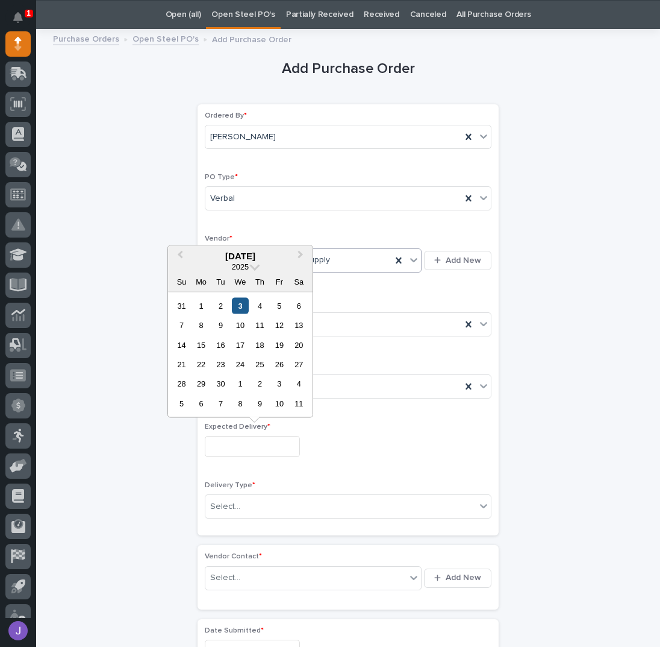
click at [235, 304] on div "3" at bounding box center [240, 305] width 16 height 16
type input "**********"
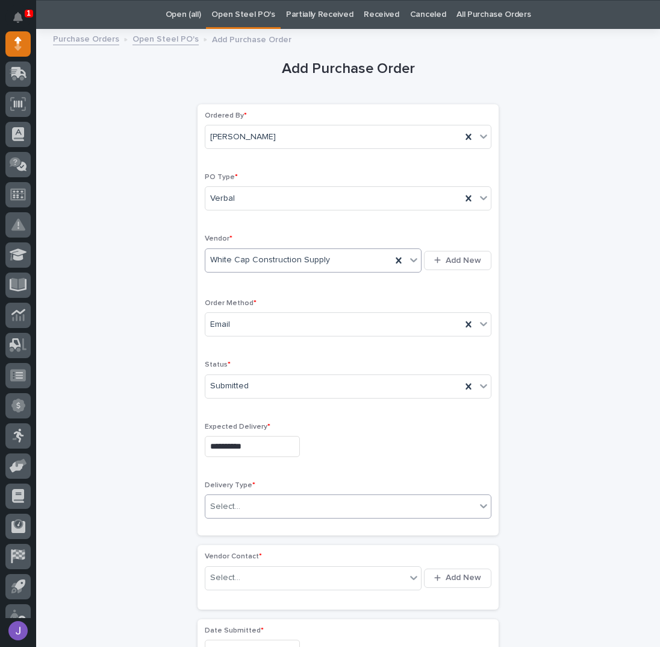
click at [242, 508] on div "Select..." at bounding box center [340, 506] width 271 height 20
click at [233, 546] on div "PWI Pickup" at bounding box center [344, 546] width 286 height 21
click at [232, 574] on div "Select..." at bounding box center [225, 577] width 30 height 13
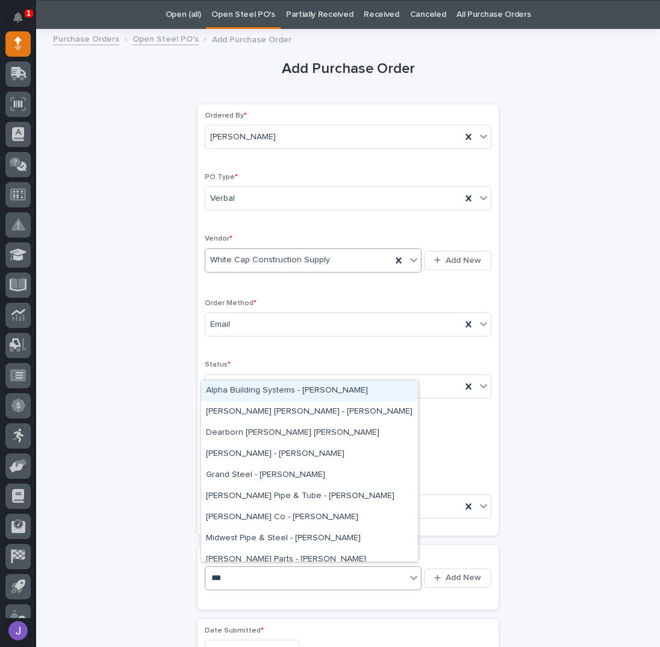
type input "****"
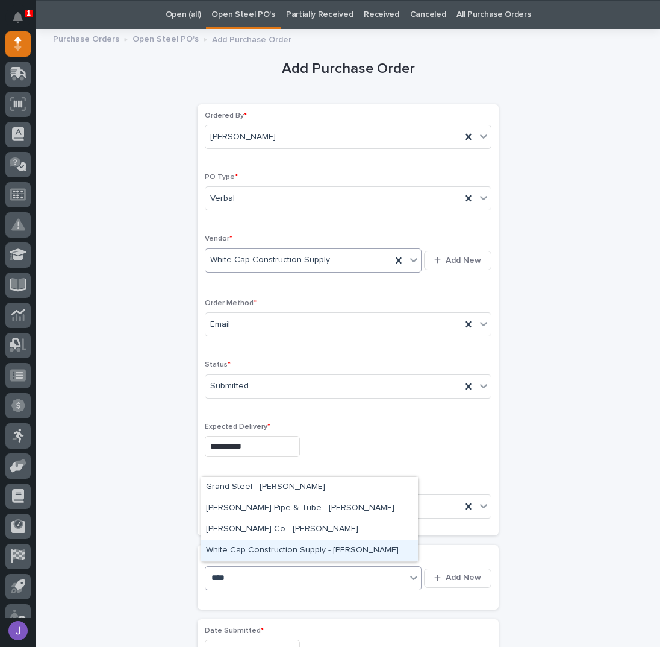
click at [248, 550] on div "White Cap Construction Supply - [PERSON_NAME]" at bounding box center [309, 550] width 217 height 21
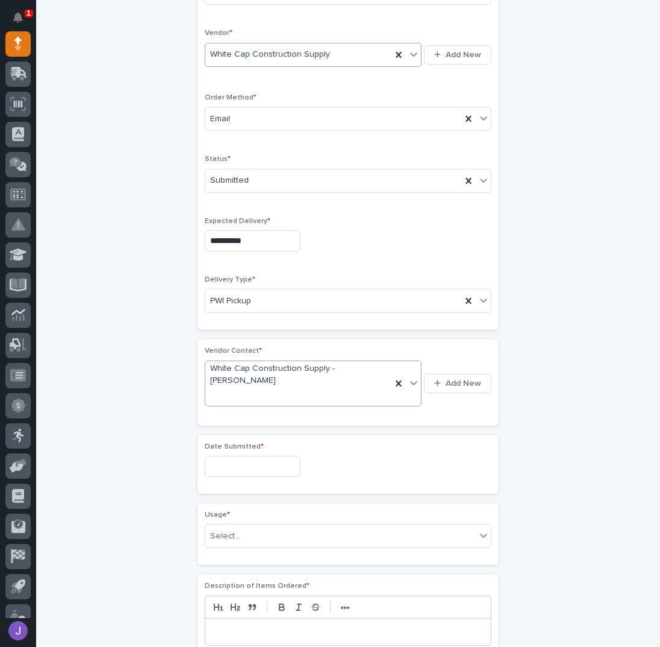
scroll to position [279, 0]
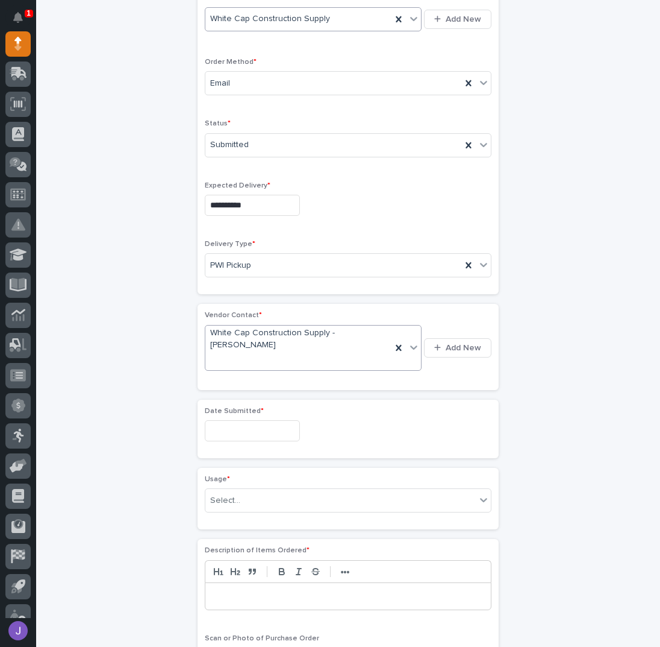
click at [252, 440] on div "Date Submitted *" at bounding box center [348, 429] width 287 height 44
click at [246, 432] on input "text" at bounding box center [252, 430] width 95 height 21
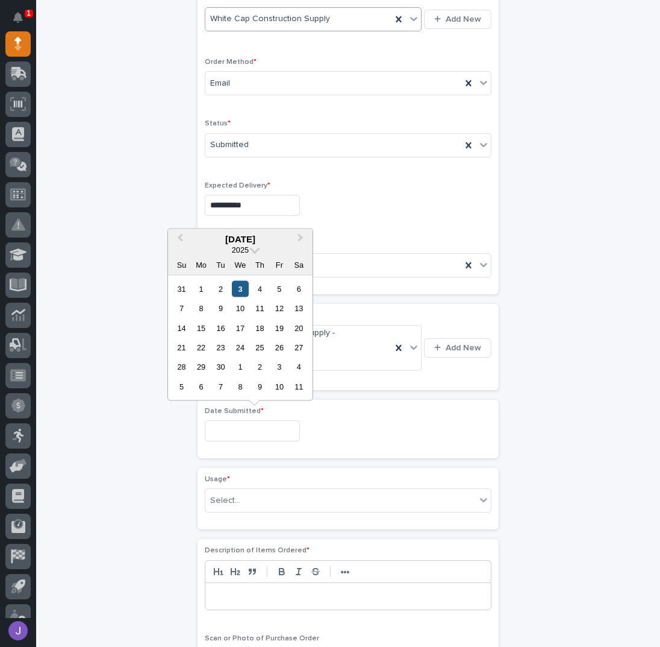
click at [240, 283] on div "3" at bounding box center [240, 288] width 16 height 16
type input "**********"
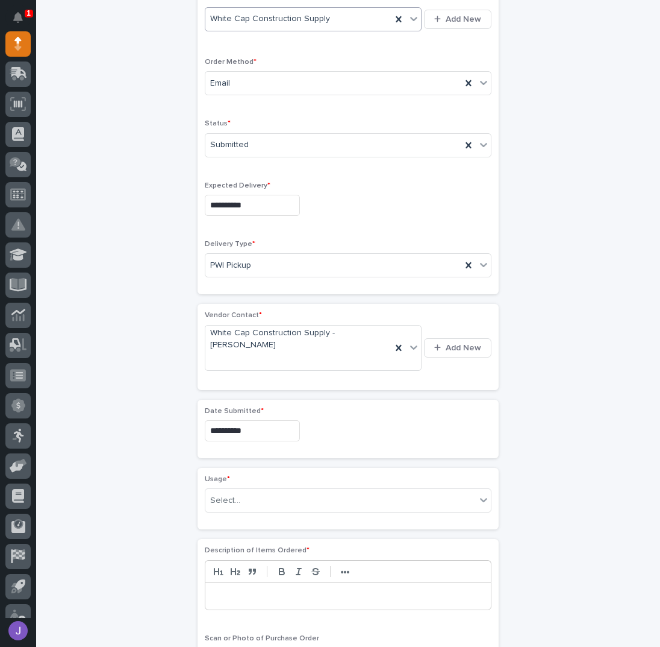
click at [109, 353] on div "**********" at bounding box center [348, 406] width 590 height 1222
click at [133, 357] on div "**********" at bounding box center [348, 406] width 590 height 1222
click at [397, 347] on icon at bounding box center [399, 348] width 12 height 12
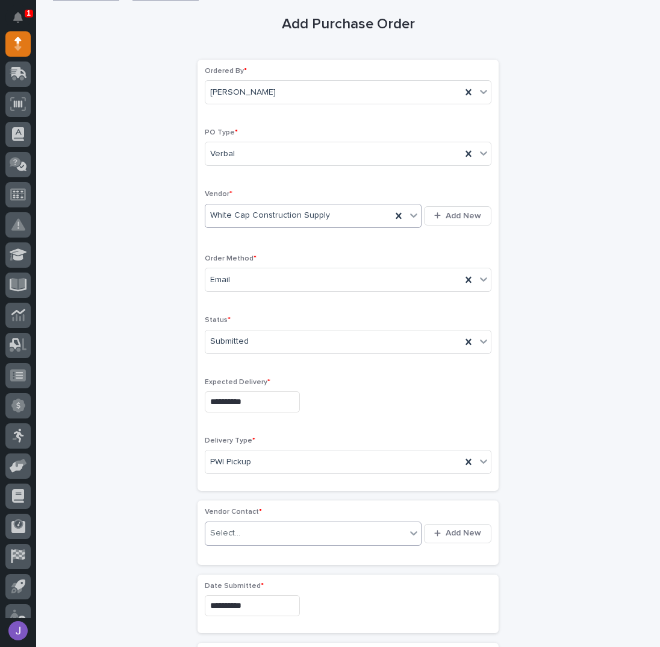
scroll to position [27, 0]
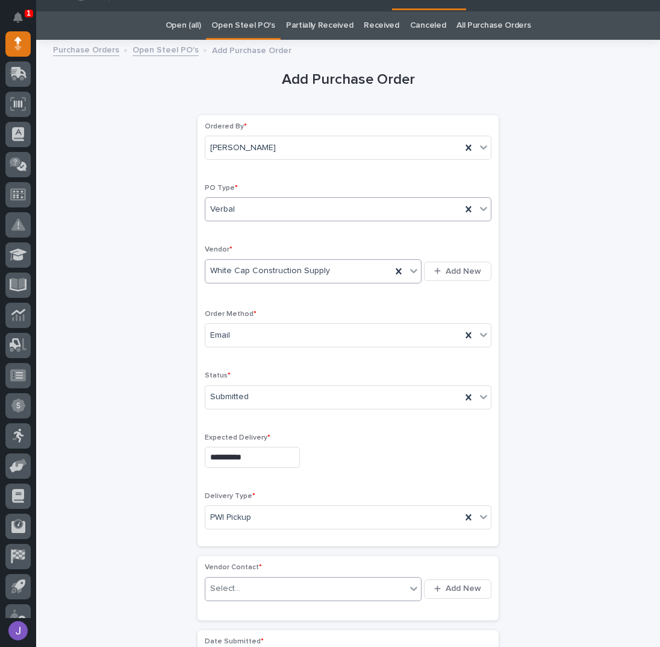
click at [274, 210] on div "Verbal" at bounding box center [333, 209] width 256 height 20
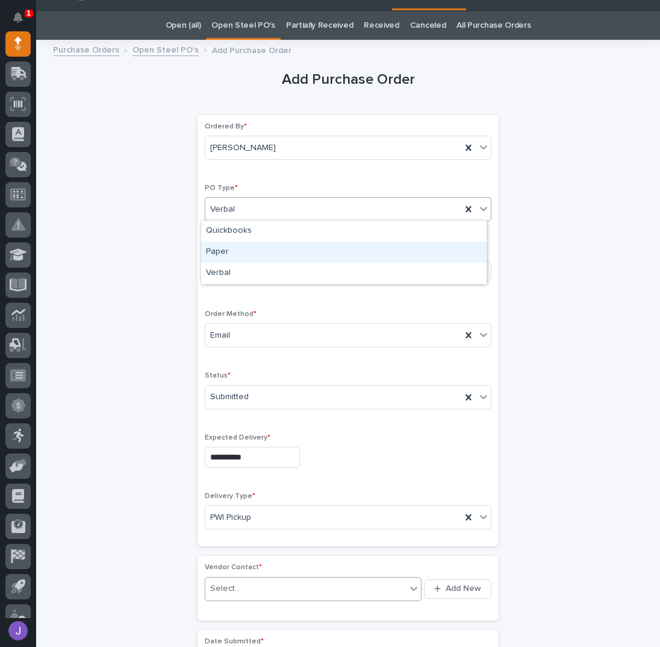
click at [230, 245] on div "Paper" at bounding box center [344, 252] width 286 height 21
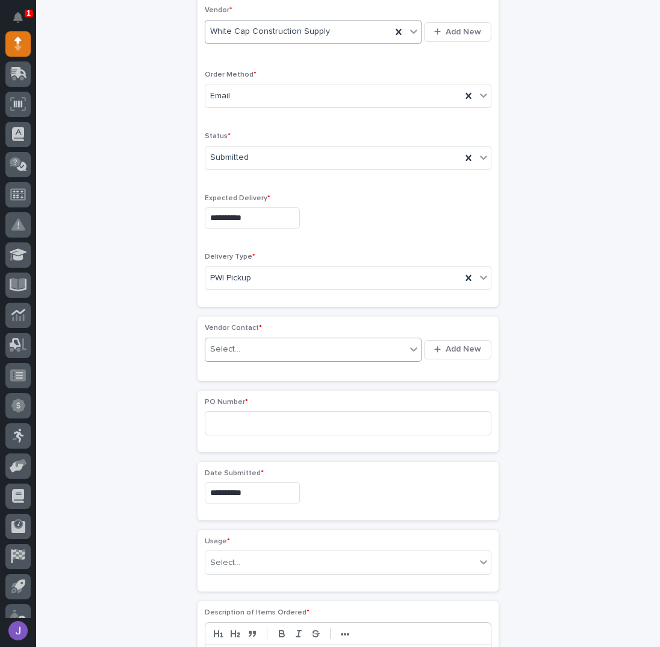
scroll to position [348, 0]
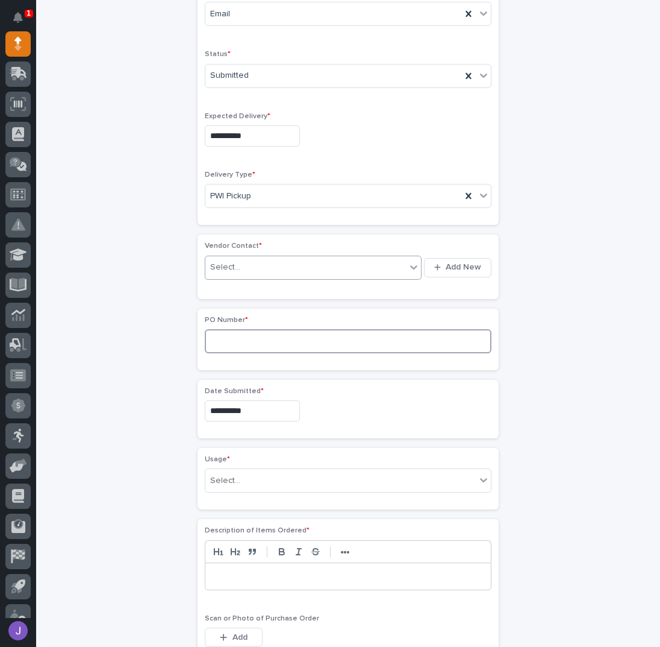
click at [222, 337] on input at bounding box center [348, 341] width 287 height 24
type input "2882J"
click at [242, 270] on div "Select..." at bounding box center [305, 267] width 201 height 20
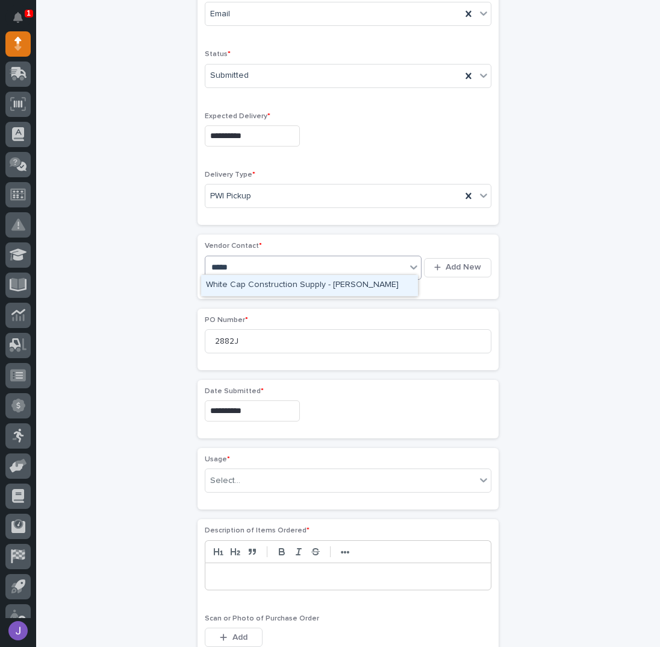
type input "******"
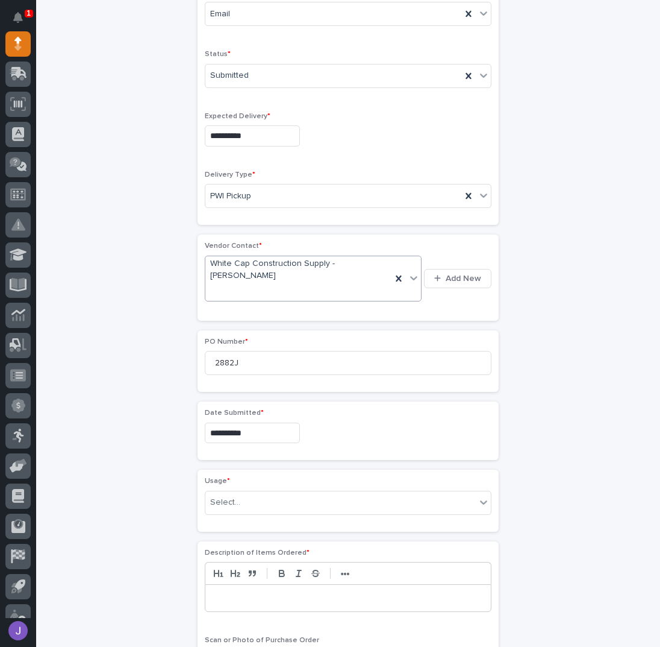
scroll to position [360, 0]
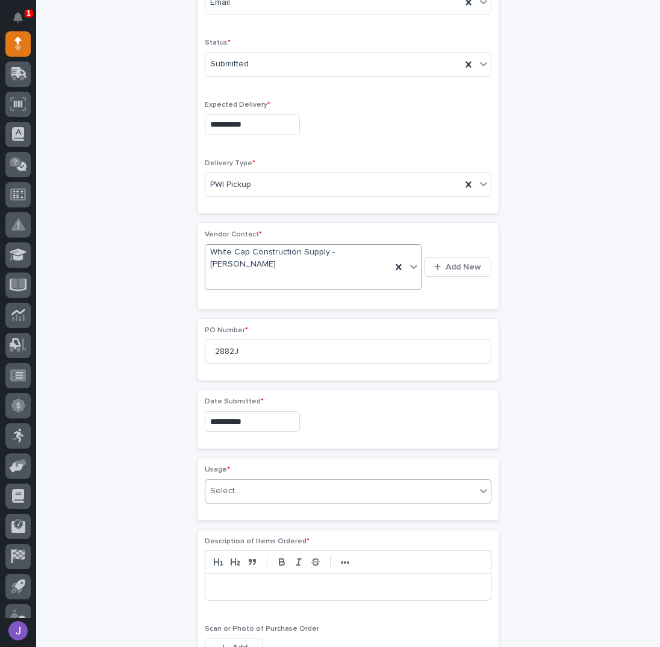
click at [232, 490] on div "Select..." at bounding box center [225, 490] width 30 height 13
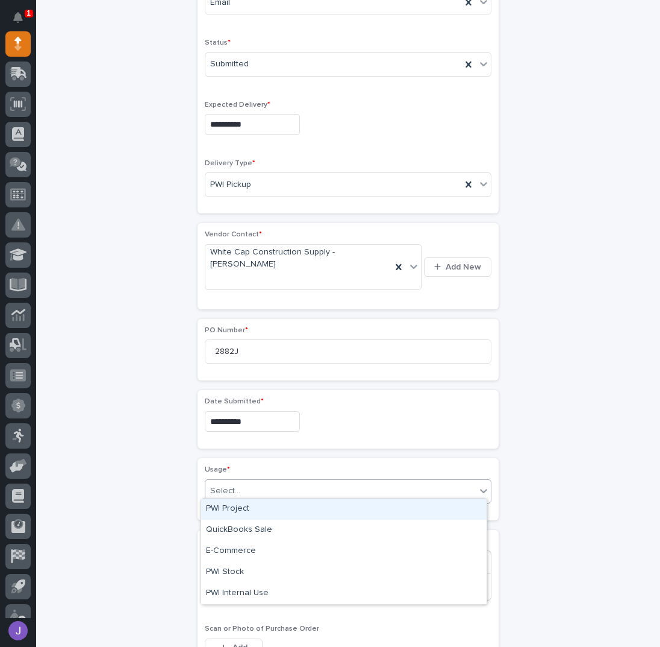
click at [232, 512] on div "PWI Project" at bounding box center [344, 508] width 286 height 21
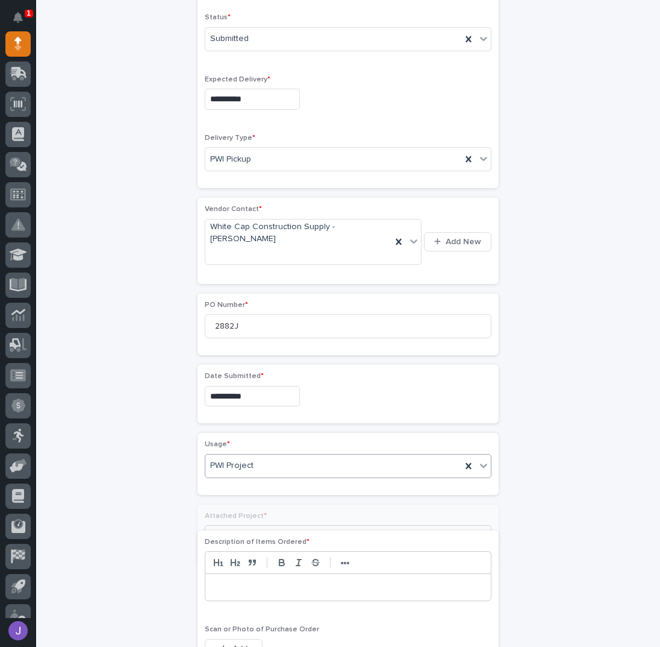
scroll to position [395, 0]
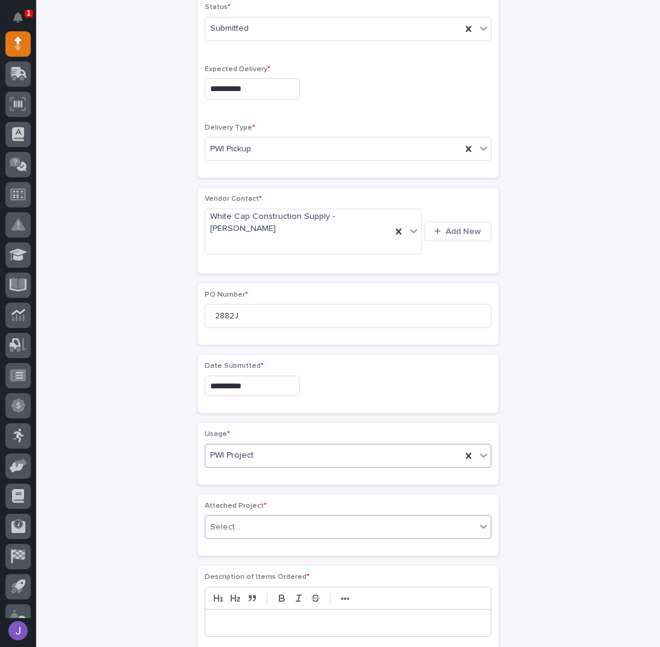
click at [223, 521] on div "Select..." at bounding box center [225, 527] width 30 height 13
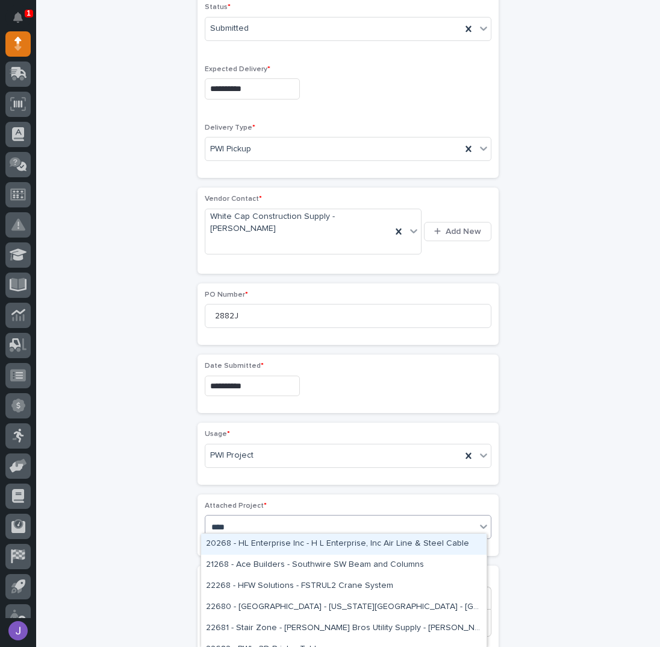
type input "*****"
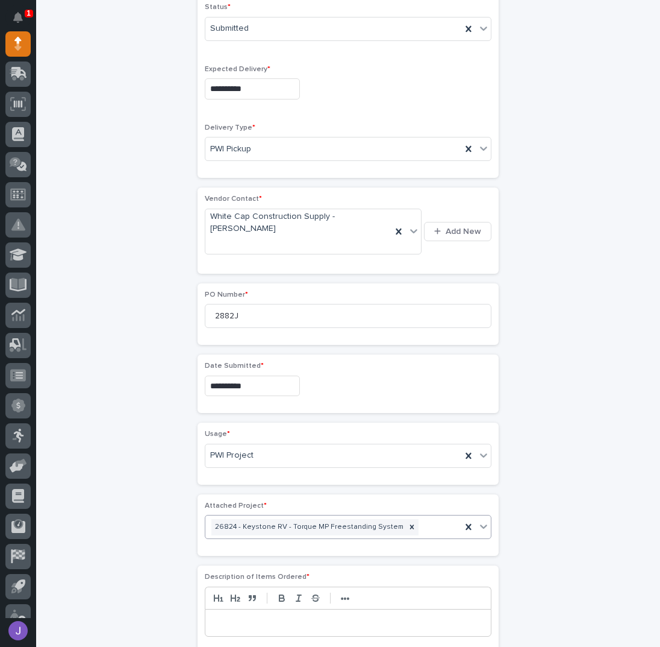
click at [161, 480] on div "**********" at bounding box center [348, 361] width 590 height 1364
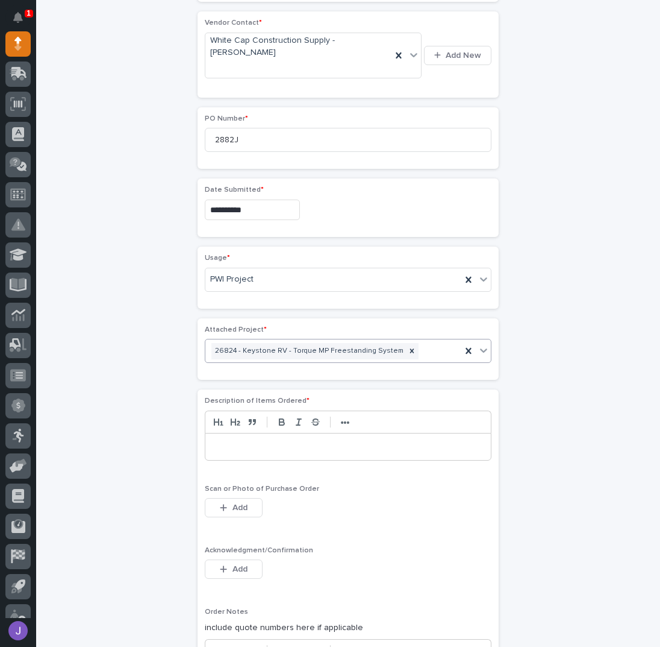
scroll to position [716, 0]
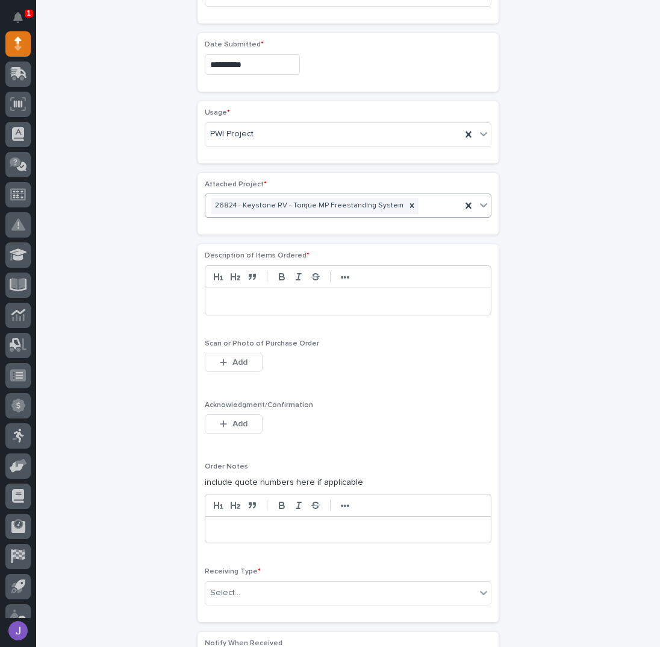
click at [249, 301] on div at bounding box center [348, 301] width 286 height 27
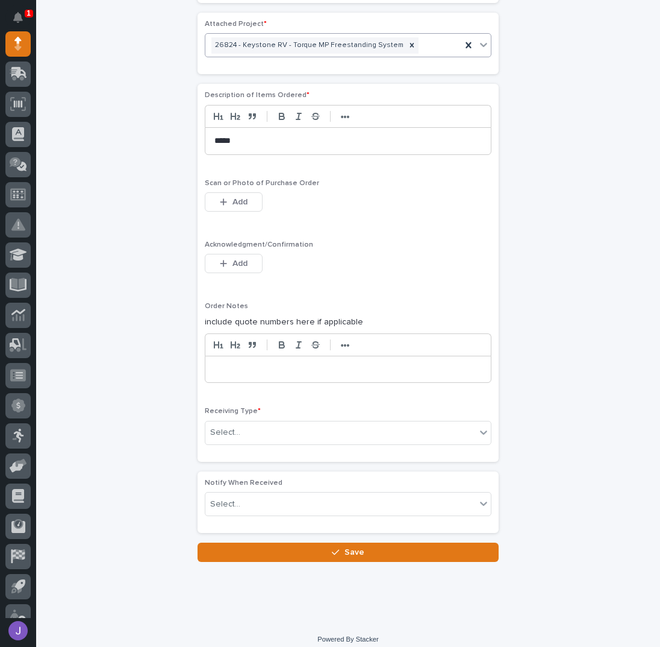
scroll to position [877, 0]
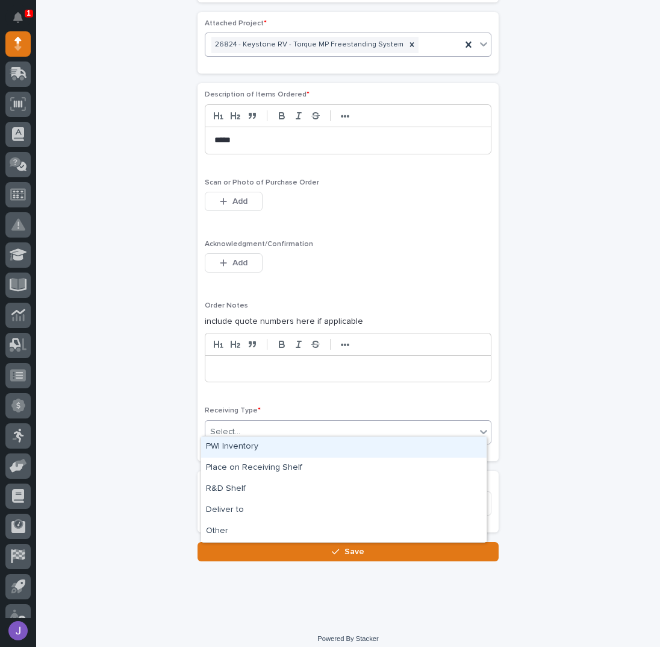
click at [249, 422] on div "Select..." at bounding box center [340, 432] width 271 height 20
click at [249, 453] on div "PWI Inventory" at bounding box center [344, 446] width 286 height 21
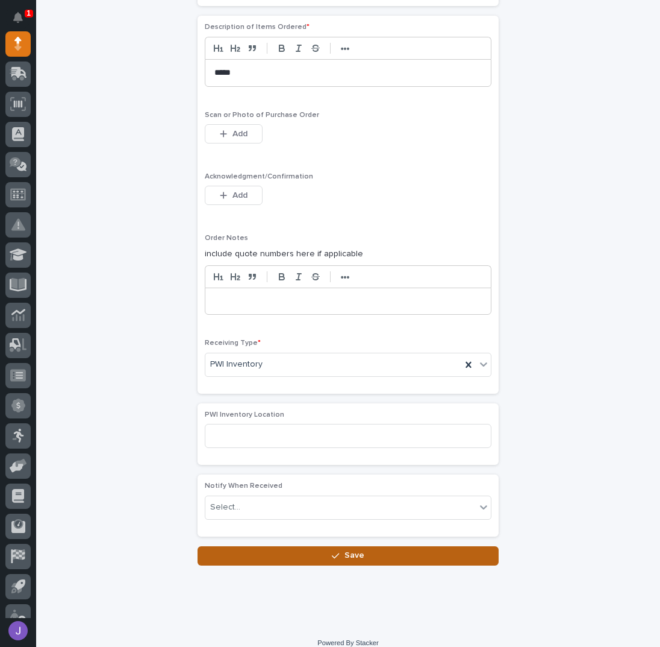
scroll to position [948, 0]
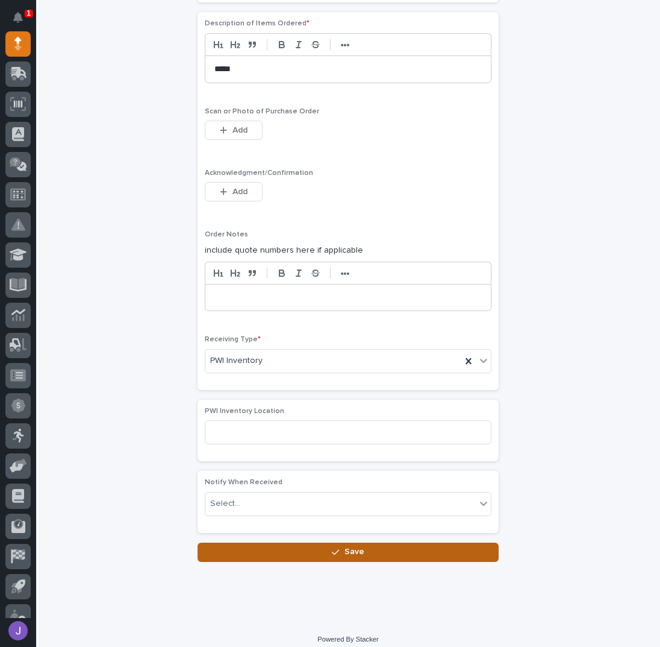
click at [278, 543] on button "Save" at bounding box center [348, 551] width 301 height 19
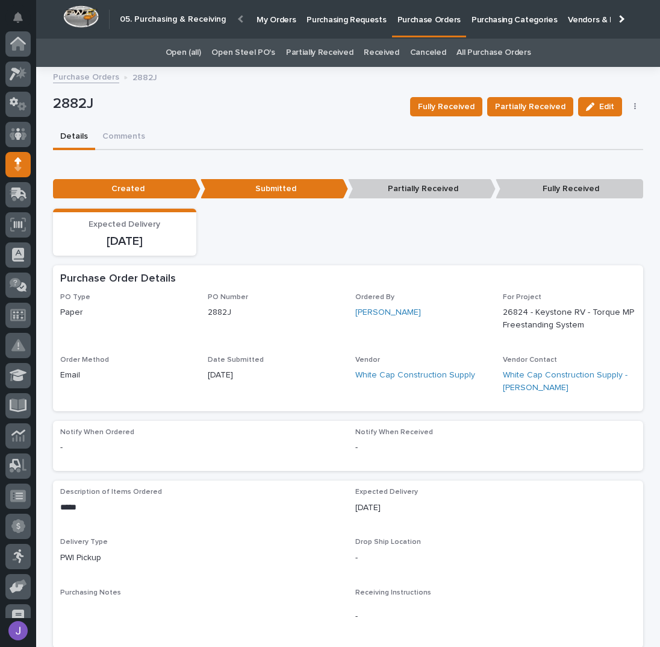
scroll to position [121, 0]
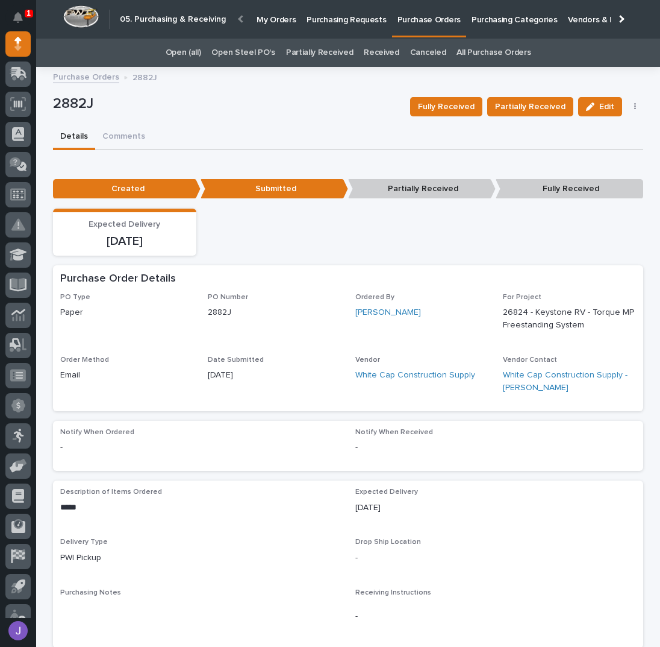
click at [341, 22] on p "Purchasing Requests" at bounding box center [347, 12] width 80 height 25
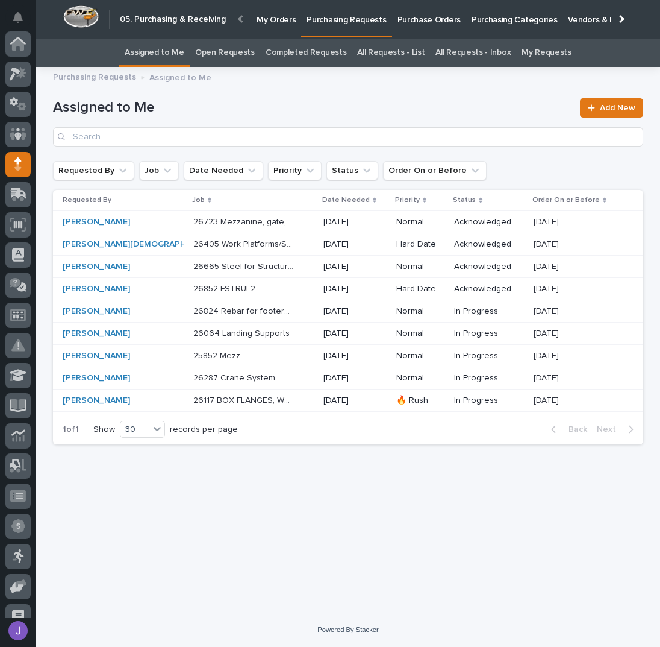
scroll to position [121, 0]
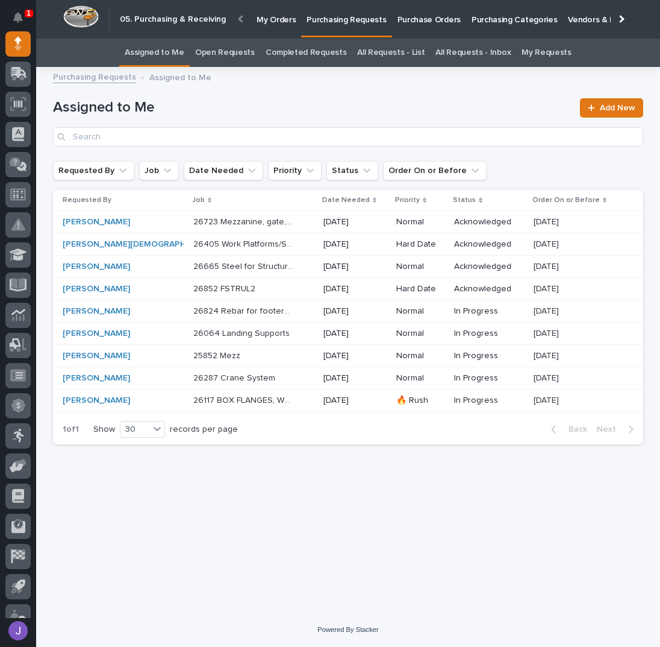
click at [254, 313] on p "26824 Rebar for footers - steel" at bounding box center [244, 310] width 103 height 13
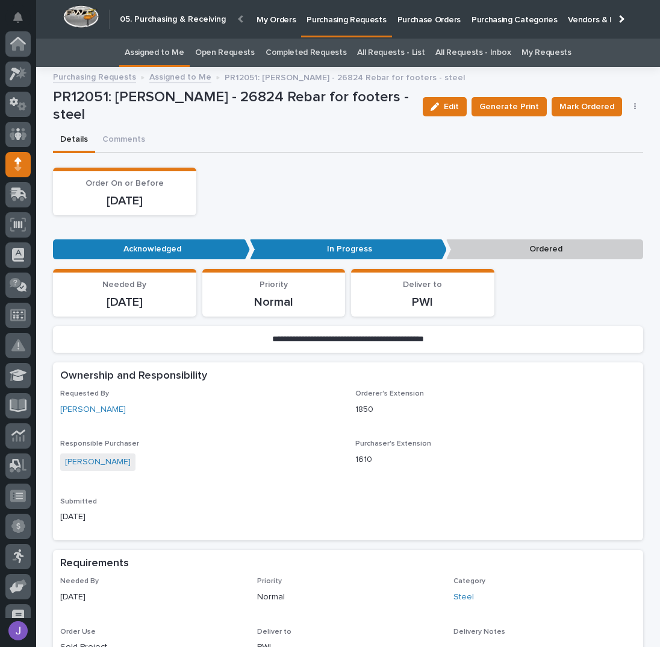
scroll to position [121, 0]
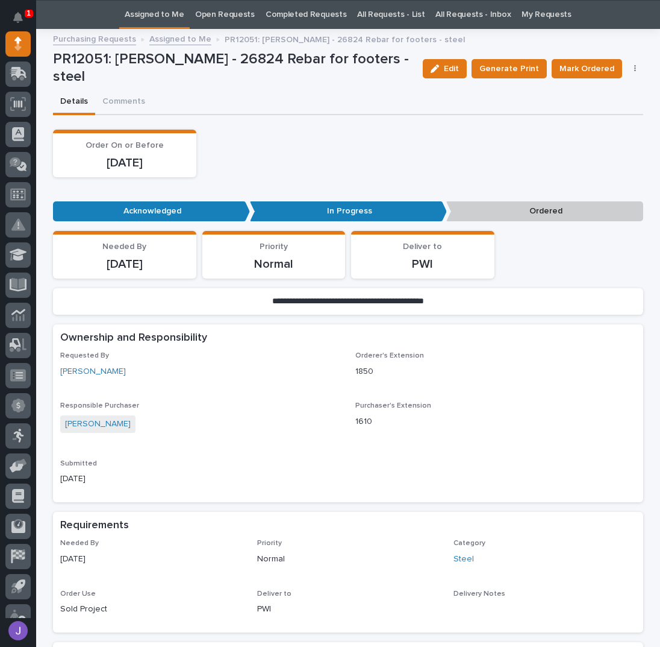
click at [628, 70] on button "button" at bounding box center [635, 68] width 17 height 8
click at [595, 113] on span "Edit Linked PO's" at bounding box center [596, 112] width 61 height 14
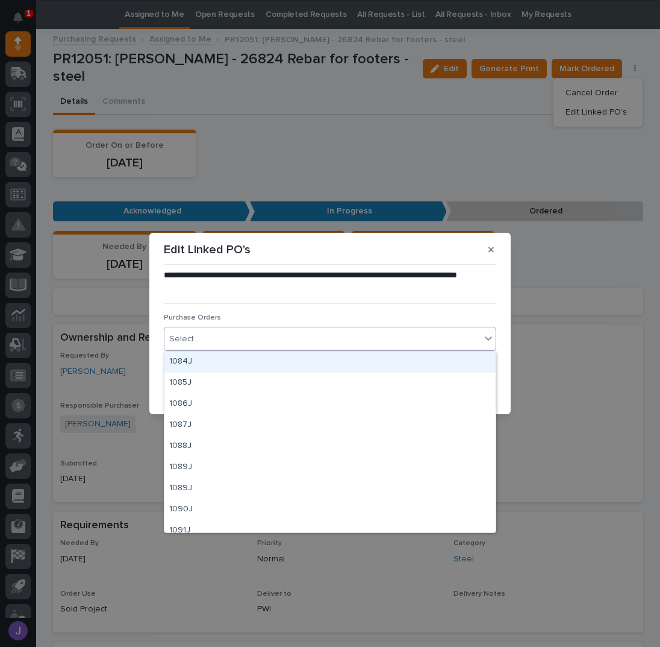
click at [296, 343] on div "Select..." at bounding box center [322, 339] width 316 height 20
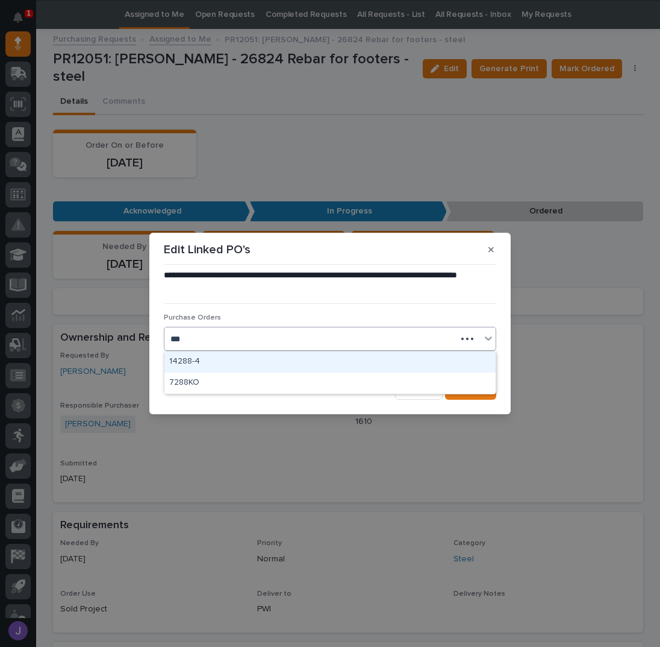
type input "****"
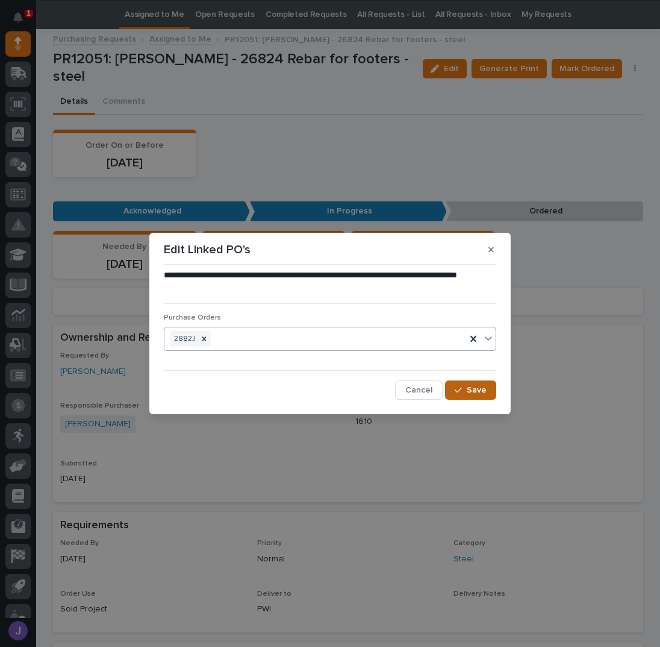
click at [465, 396] on button "Save" at bounding box center [470, 389] width 51 height 19
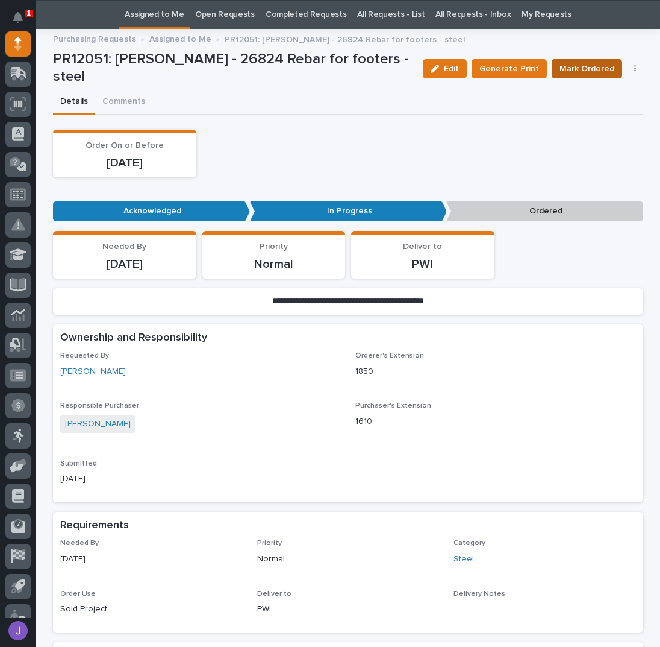
click at [583, 75] on span "Mark Ordered" at bounding box center [587, 68] width 55 height 14
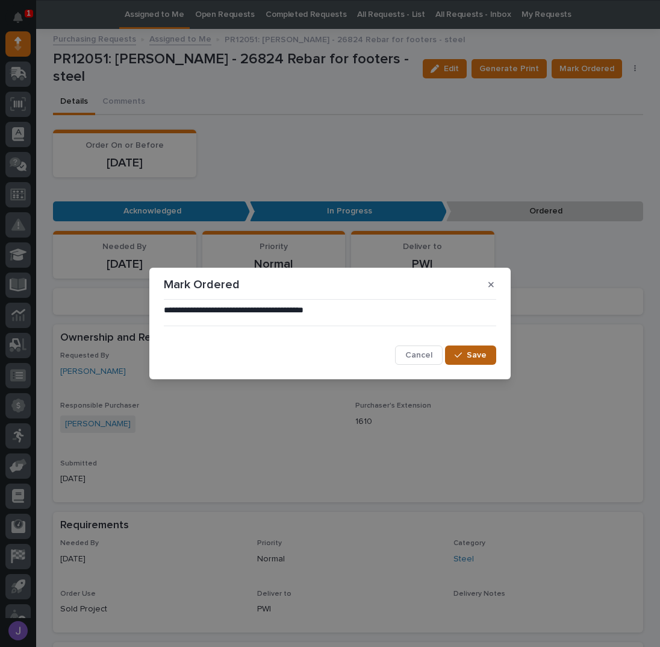
click at [461, 353] on icon "button" at bounding box center [458, 355] width 7 height 8
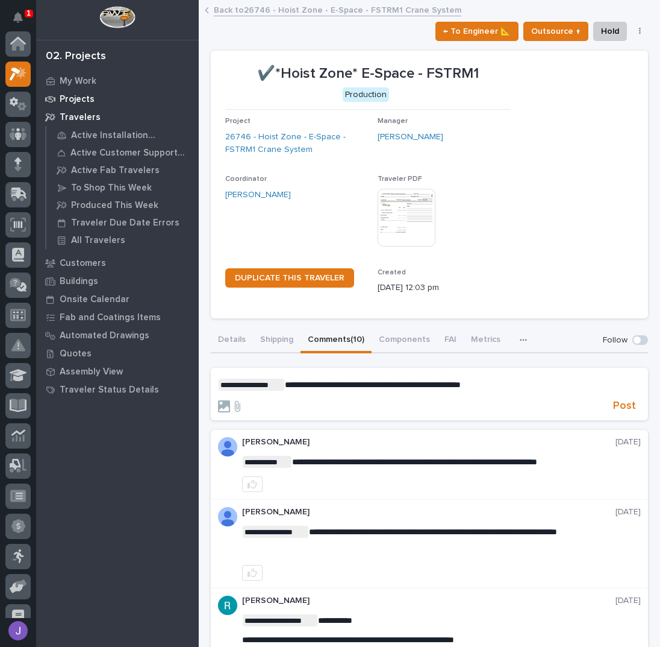
scroll to position [30, 0]
click at [511, 381] on p "**********" at bounding box center [429, 384] width 423 height 12
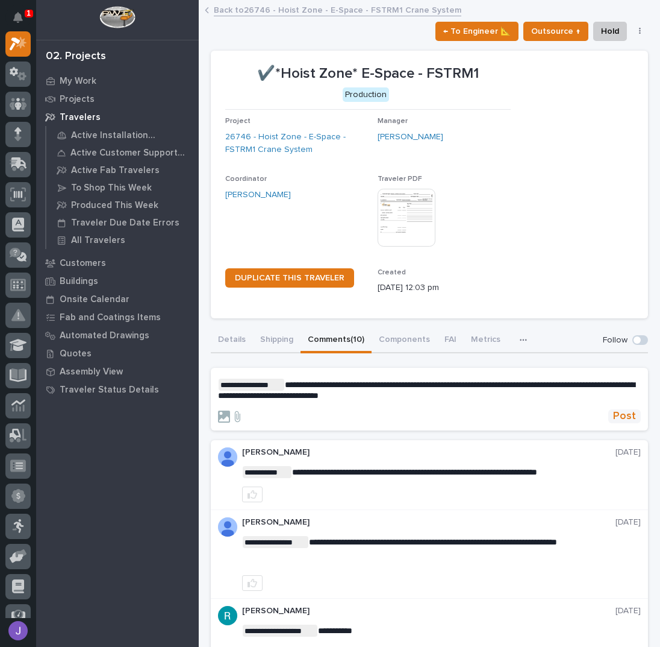
click at [616, 414] on span "Post" at bounding box center [624, 416] width 23 height 14
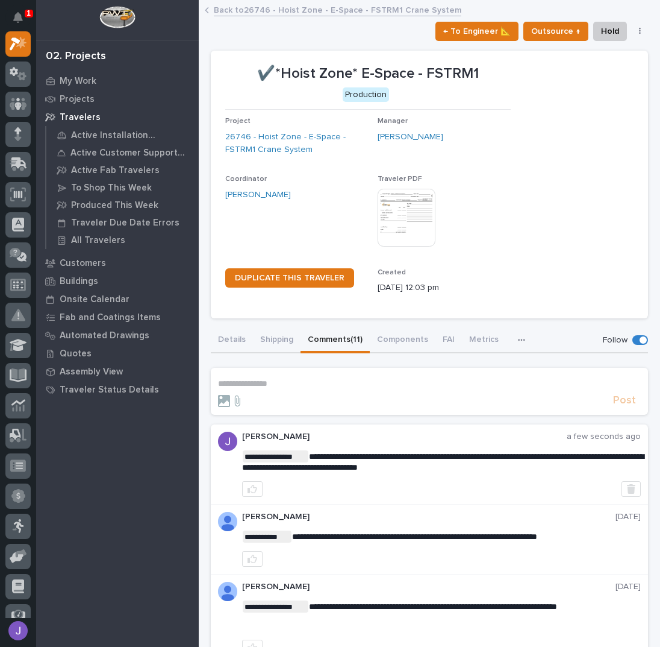
click at [254, 10] on link "Back to 26746 - Hoist Zone - E-Space - FSTRM1 Crane System" at bounding box center [338, 9] width 248 height 14
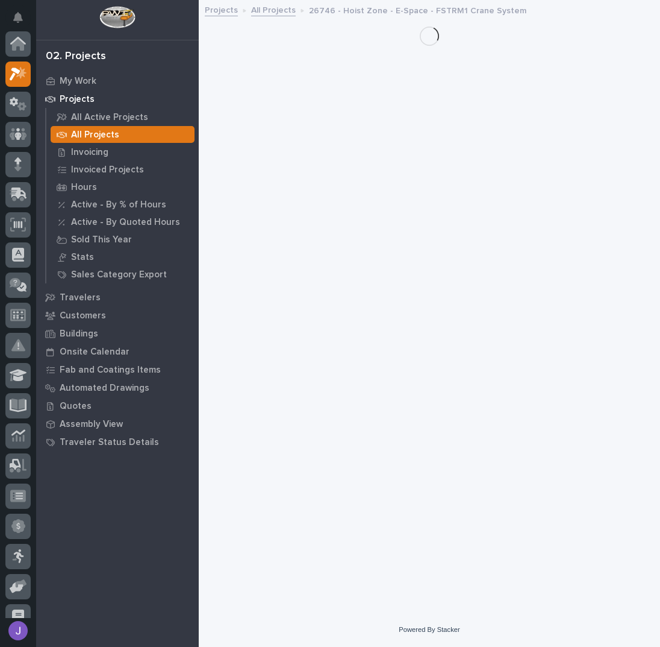
scroll to position [30, 0]
